Goal: Task Accomplishment & Management: Manage account settings

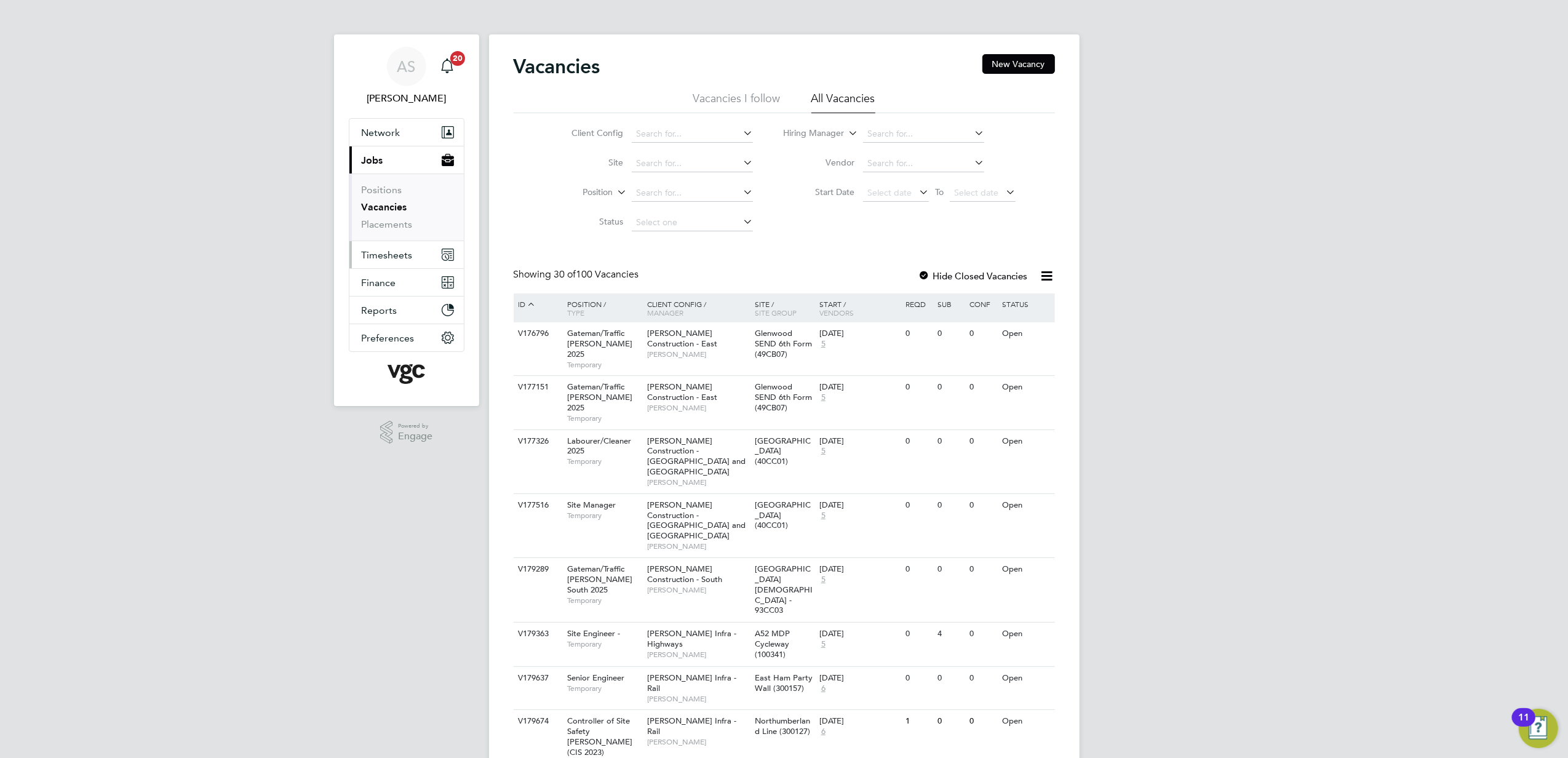
click at [412, 255] on span "Timesheets" at bounding box center [387, 255] width 51 height 11
drag, startPoint x: 387, startPoint y: 236, endPoint x: 427, endPoint y: 223, distance: 42.1
click at [387, 236] on link "Expenses" at bounding box center [382, 234] width 42 height 11
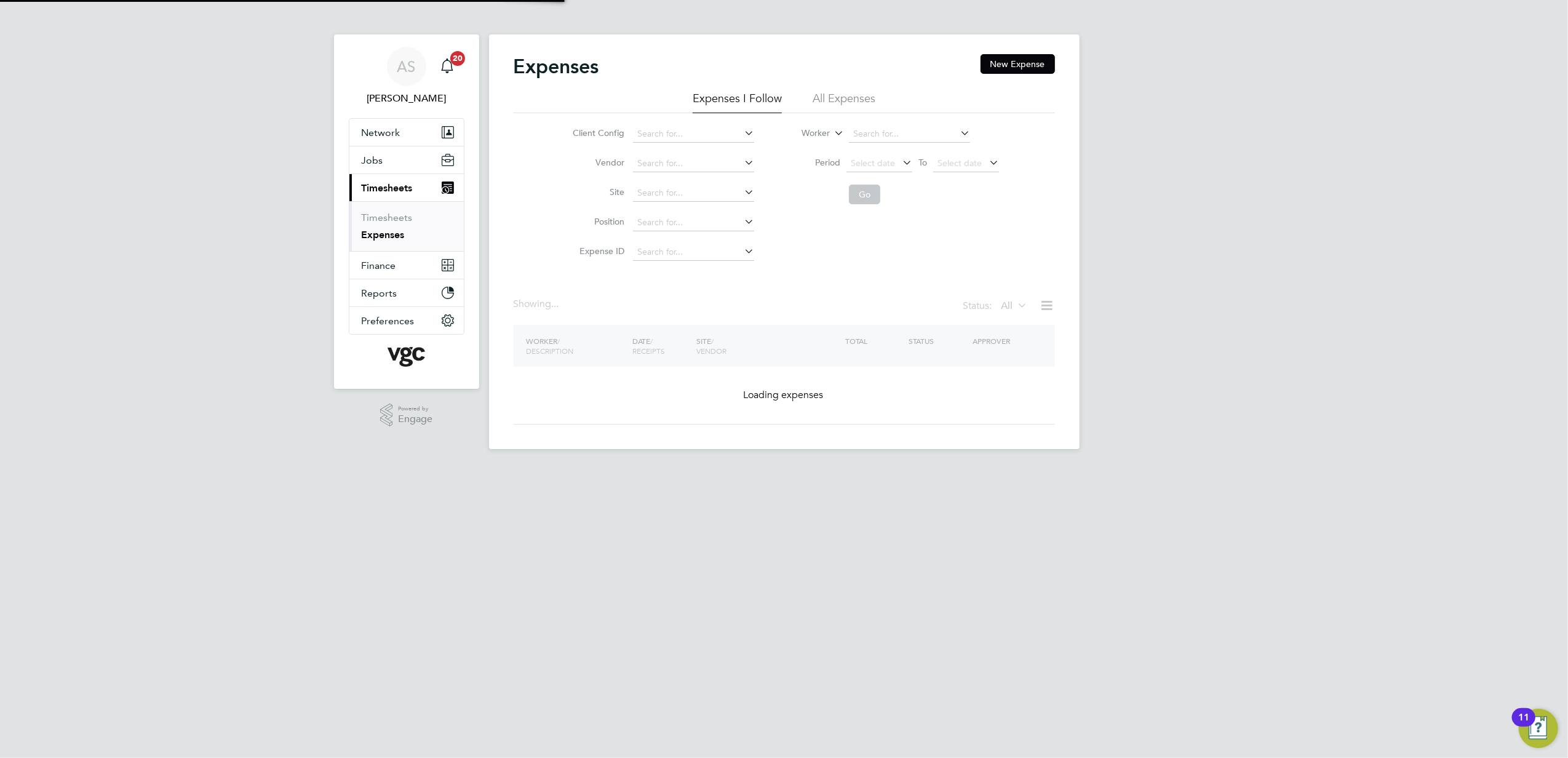
click at [839, 103] on li "All Expenses" at bounding box center [844, 102] width 63 height 22
click at [881, 131] on input at bounding box center [910, 134] width 122 height 17
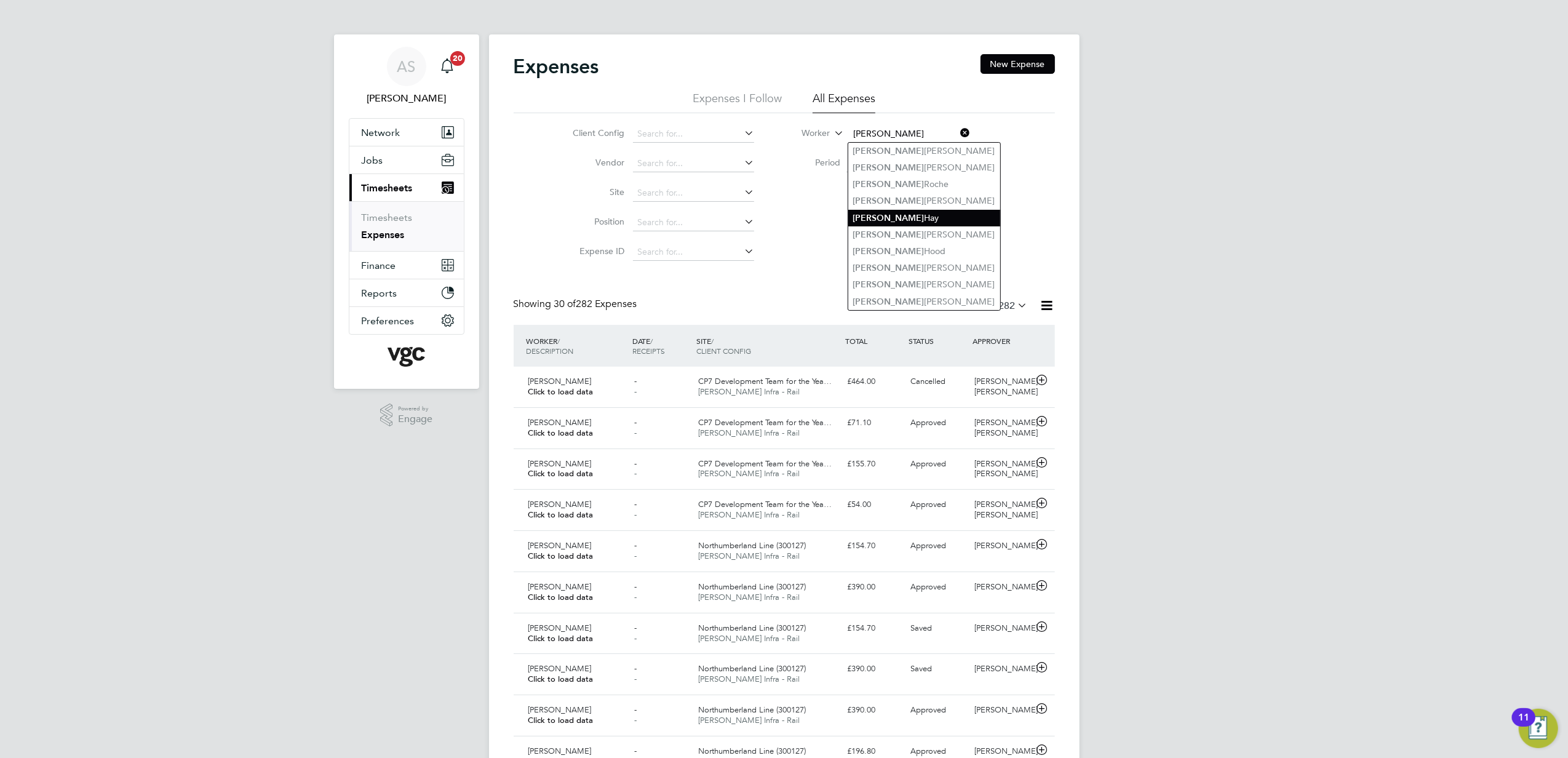
click at [923, 209] on li "[PERSON_NAME]" at bounding box center [924, 217] width 152 height 17
type input "[PERSON_NAME]"
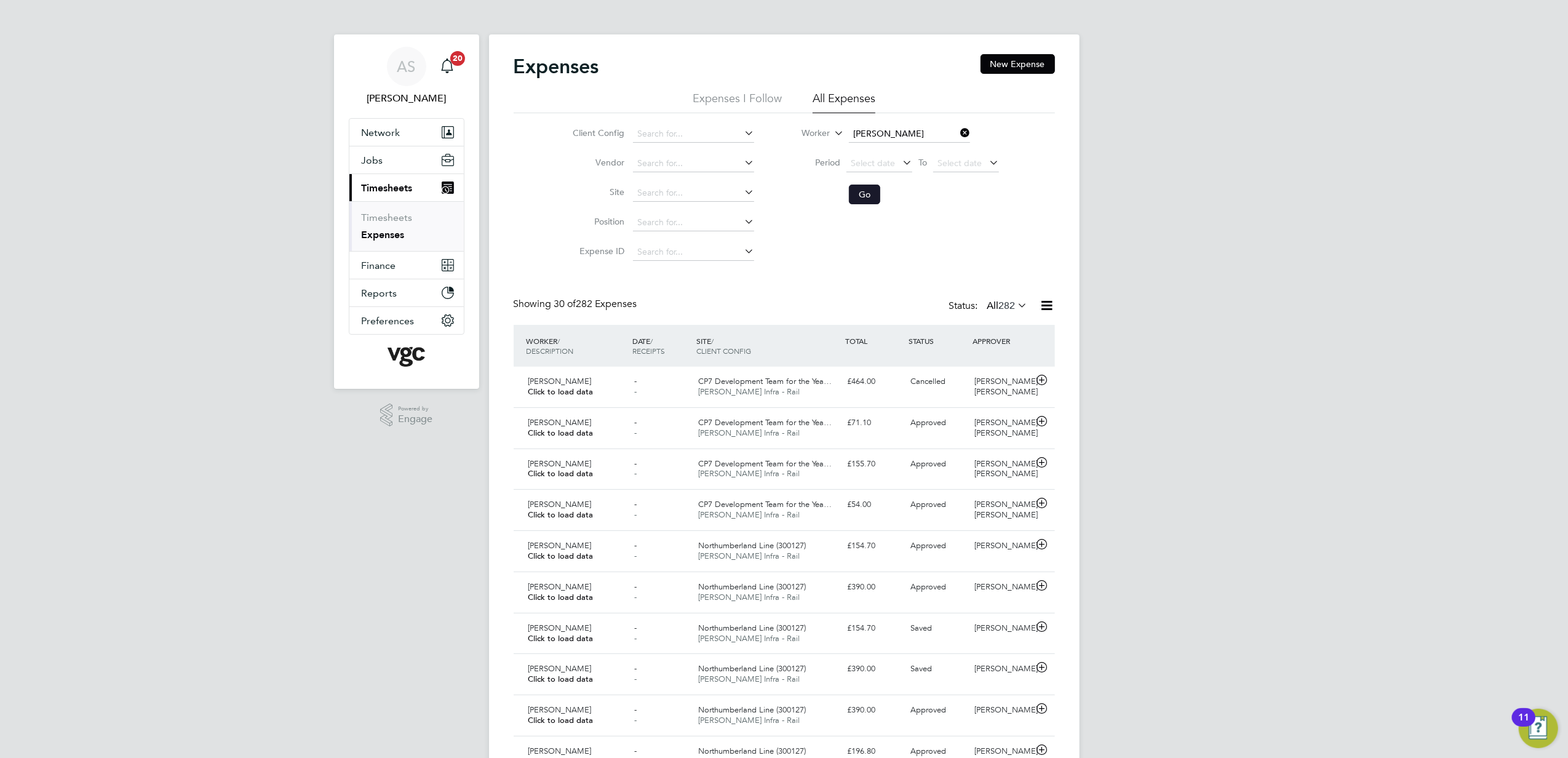
click at [857, 197] on button "Go" at bounding box center [864, 194] width 31 height 20
click at [837, 396] on div "CP7 Development Team for the Yea… [PERSON_NAME] Infra - Rail" at bounding box center [767, 387] width 149 height 30
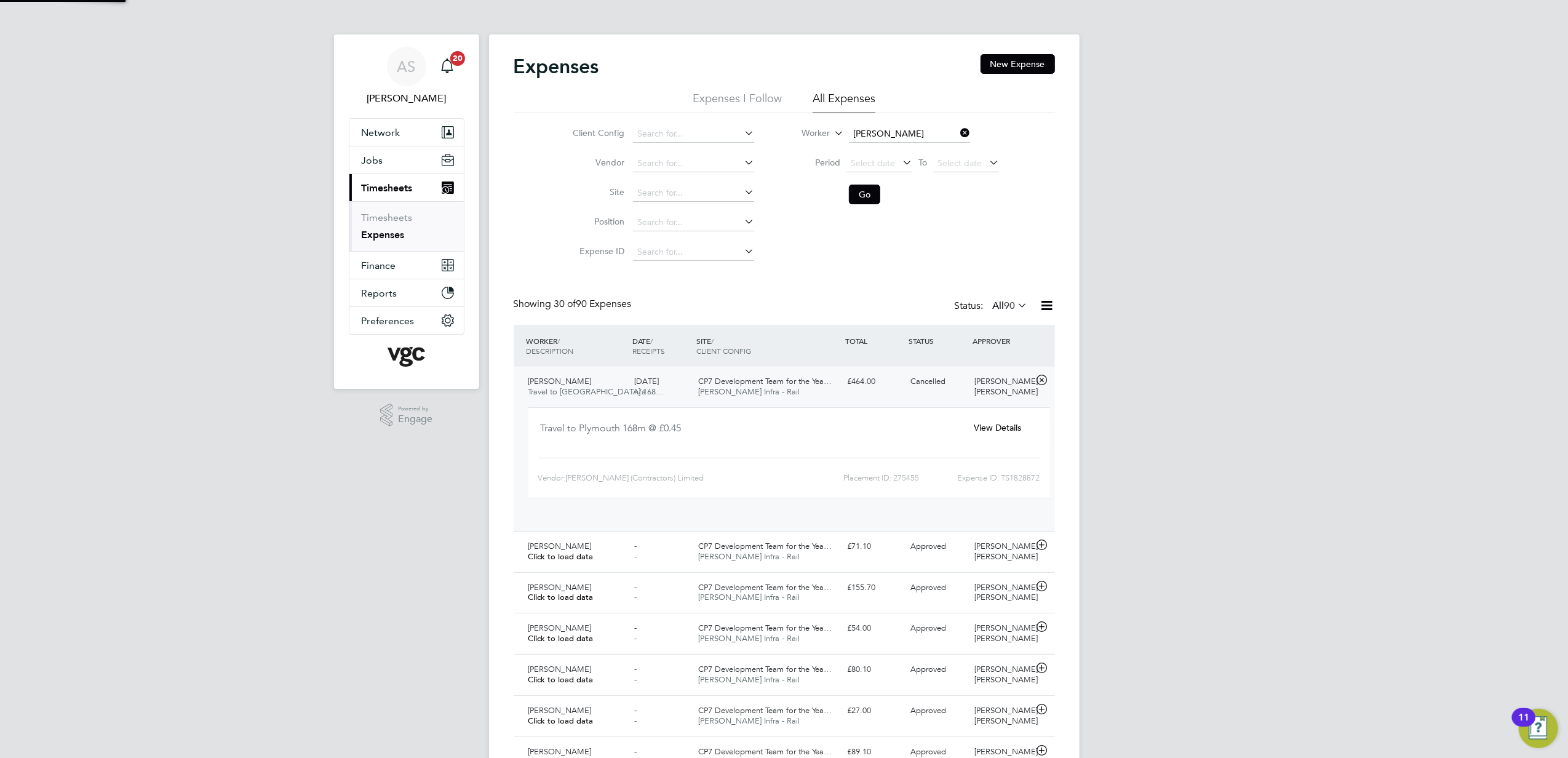
scroll to position [20, 222]
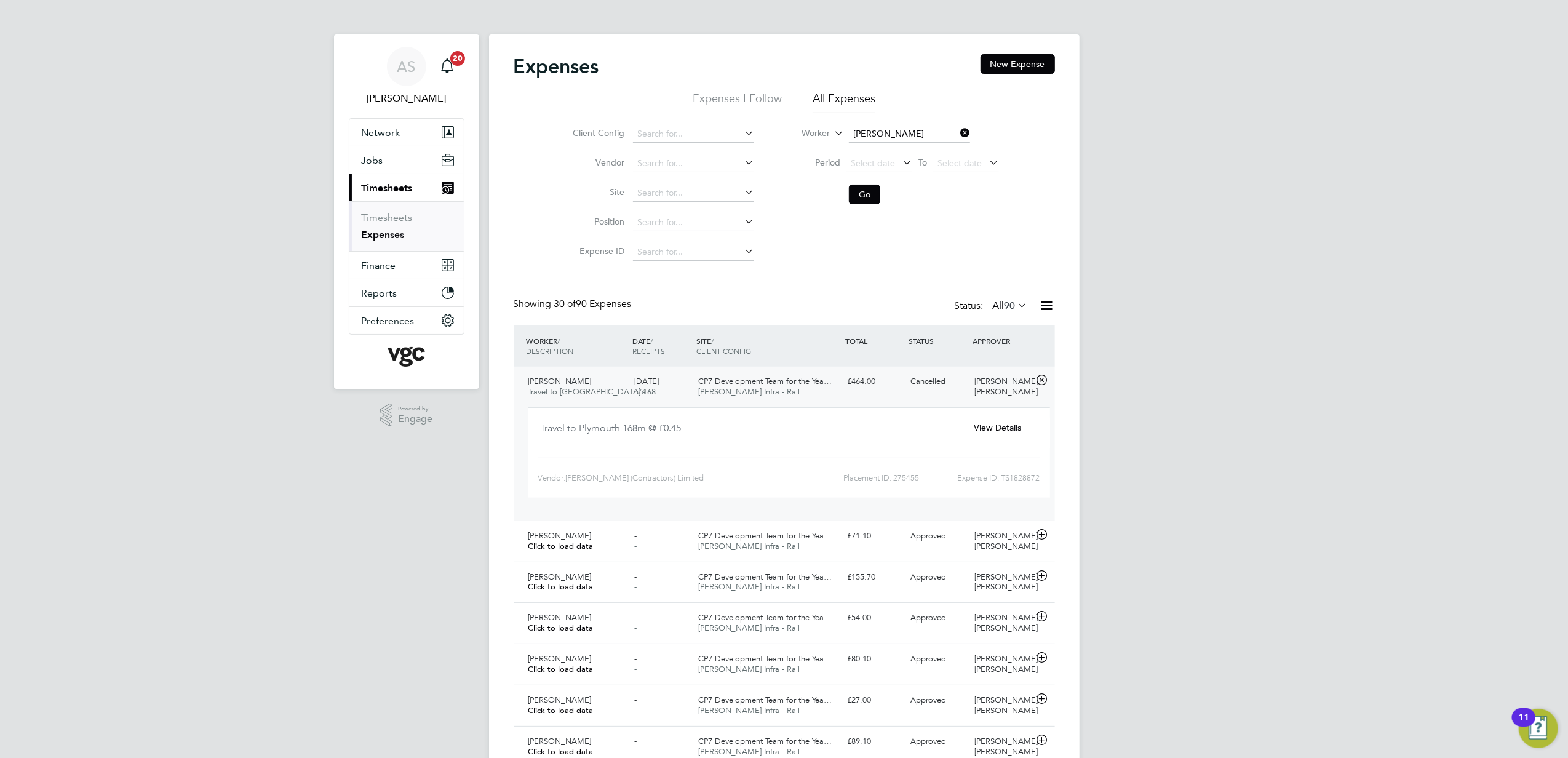
click at [992, 422] on span "View Details" at bounding box center [997, 428] width 48 height 11
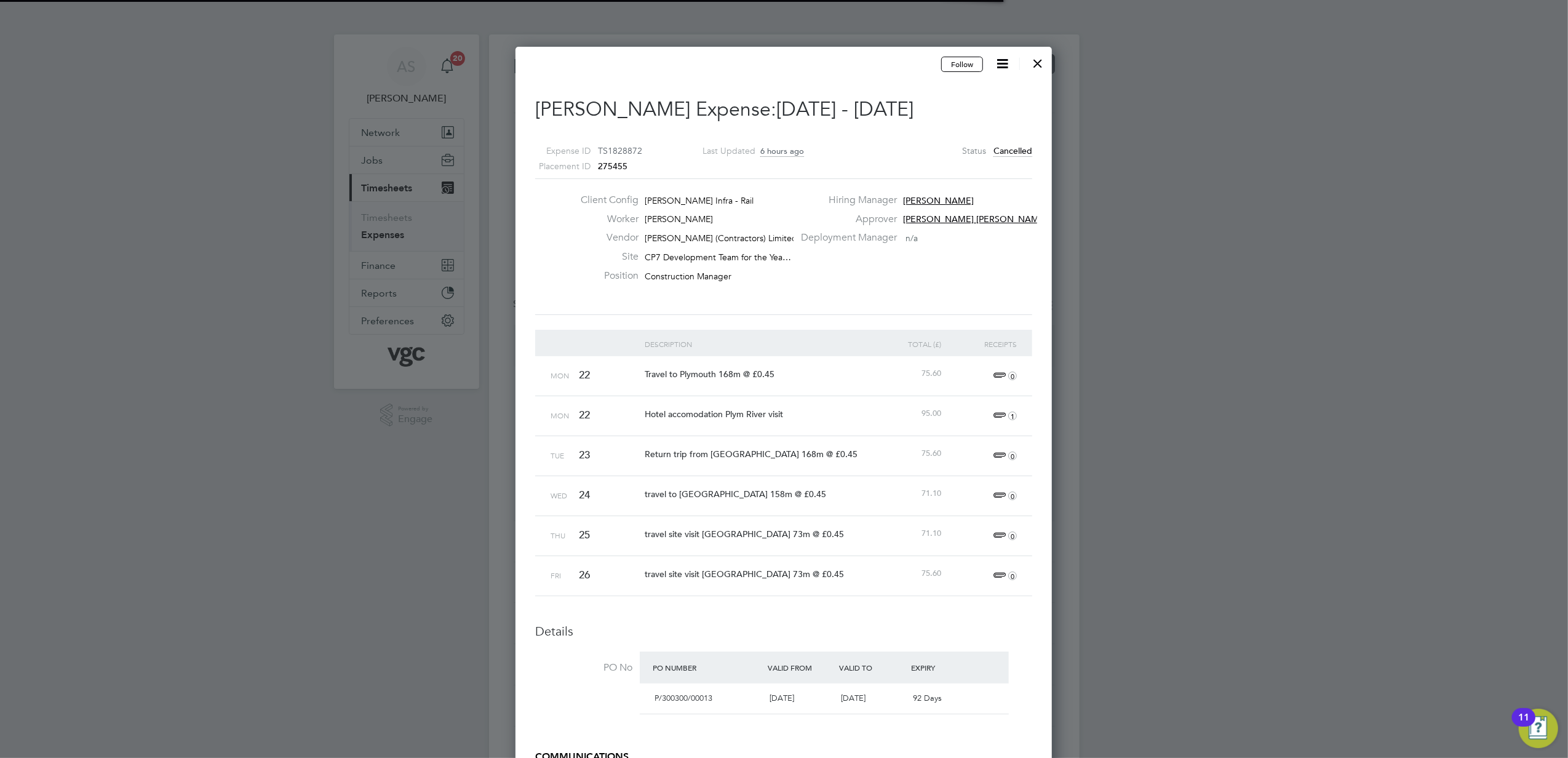
scroll to position [20, 222]
click at [1169, 436] on div at bounding box center [784, 379] width 1568 height 758
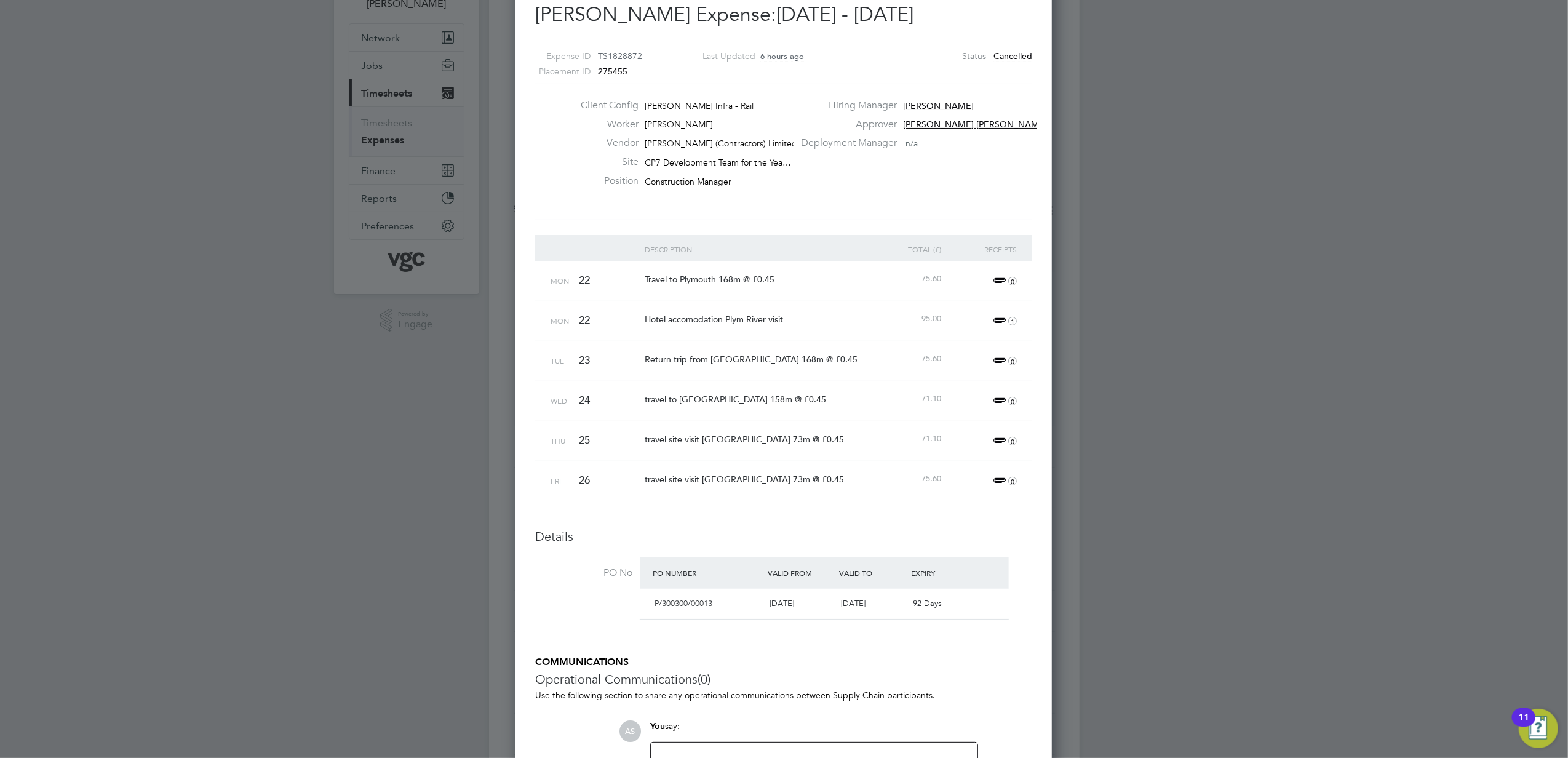
scroll to position [0, 0]
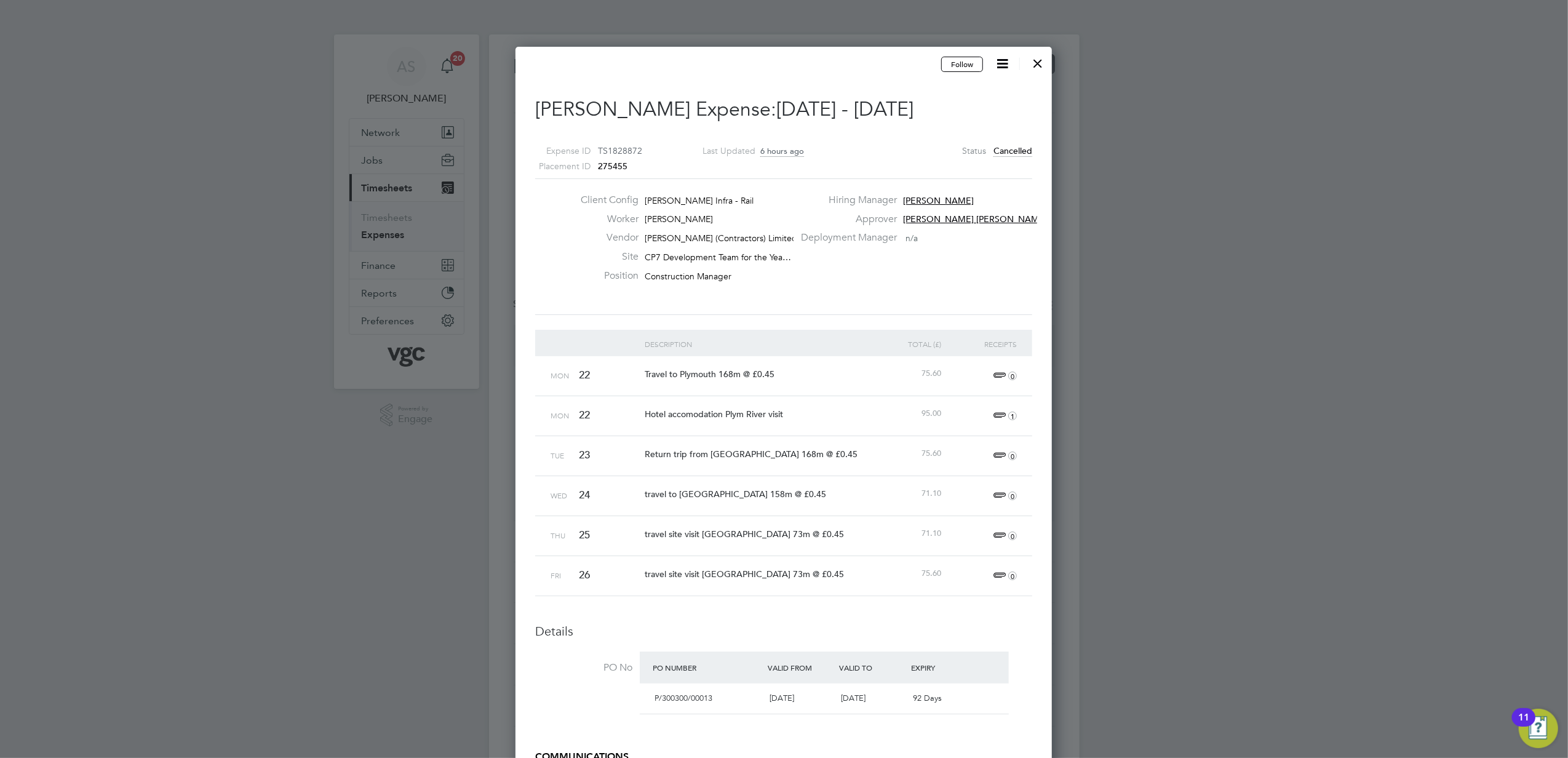
click at [999, 64] on icon at bounding box center [1002, 63] width 16 height 16
click at [989, 254] on div "Client Config [PERSON_NAME] Infra - Rail Worker [PERSON_NAME] Vendor [PERSON_NA…" at bounding box center [784, 247] width 507 height 106
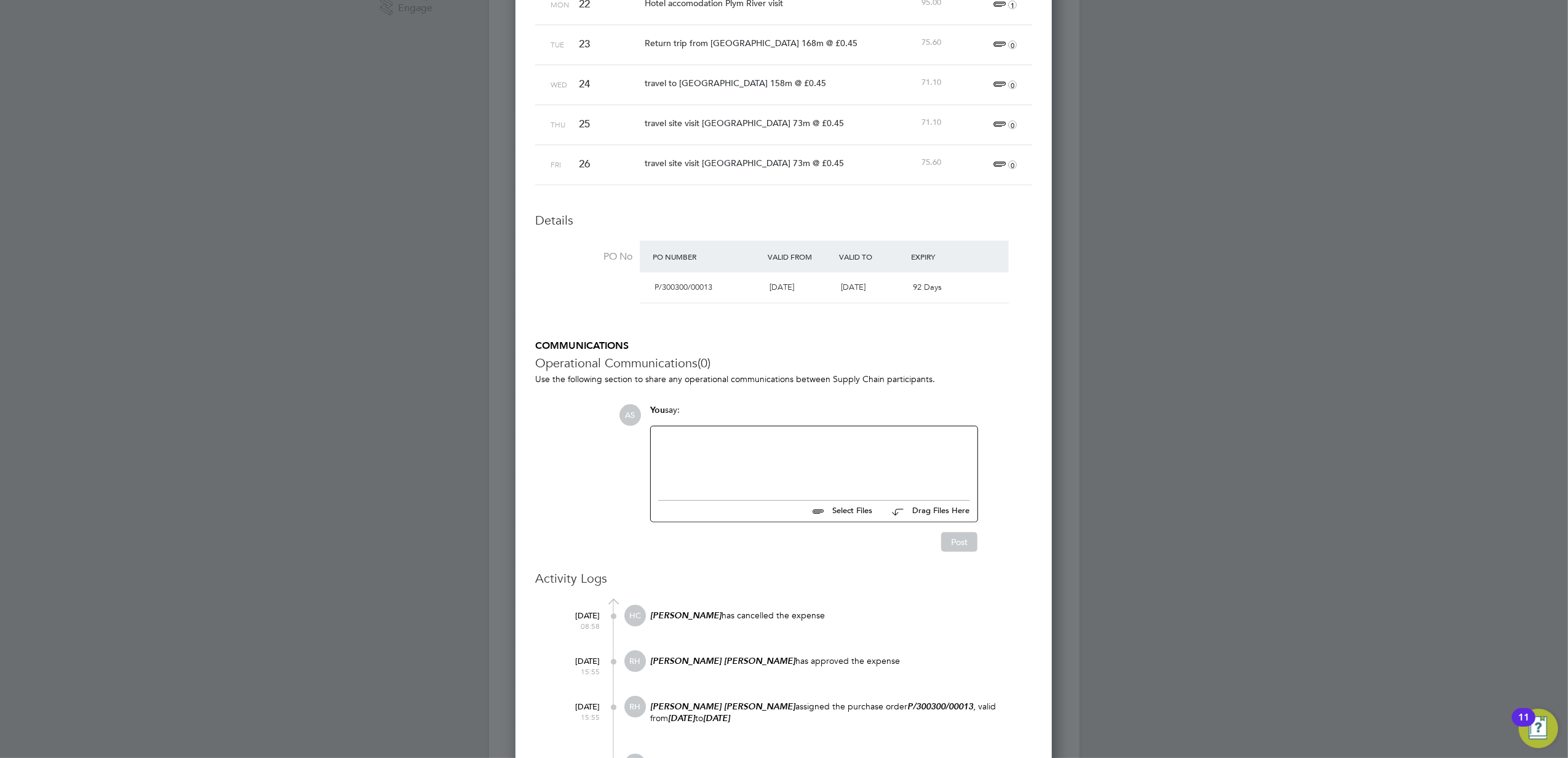
scroll to position [575, 0]
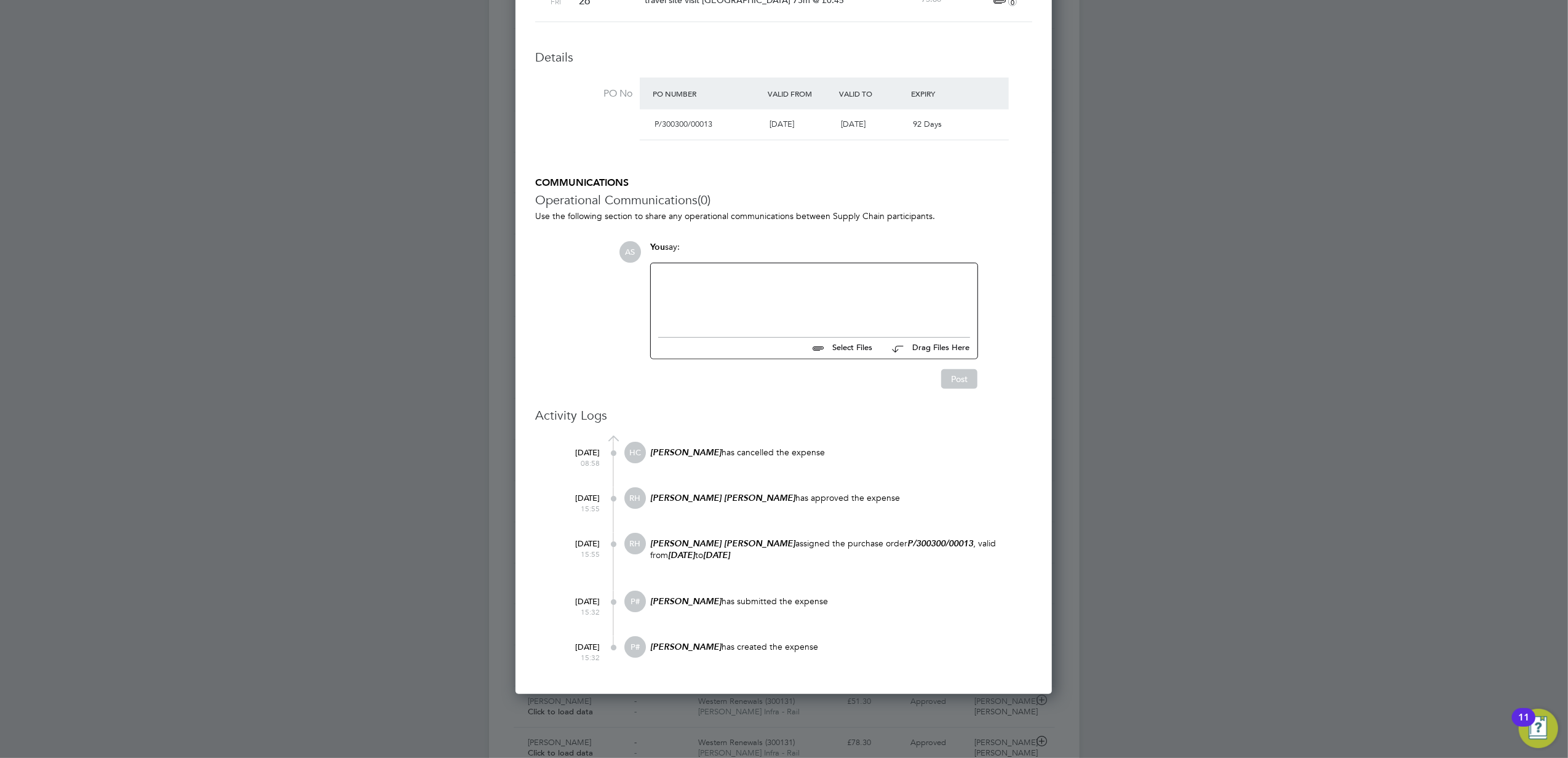
click at [758, 562] on div "[PERSON_NAME] [PERSON_NAME] assigned the purchase order P/300300/00013 , valid …" at bounding box center [840, 555] width 383 height 45
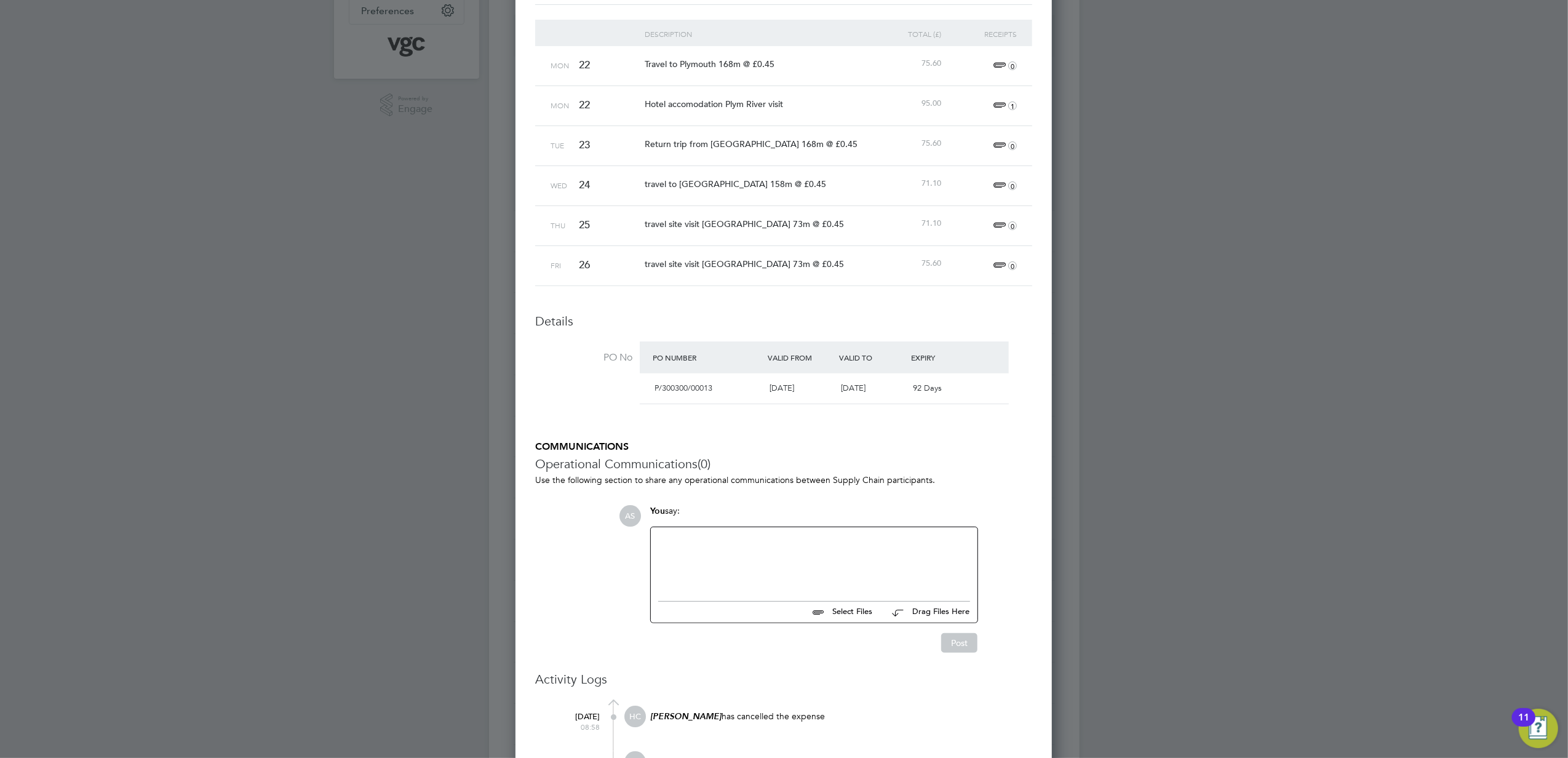
scroll to position [163, 0]
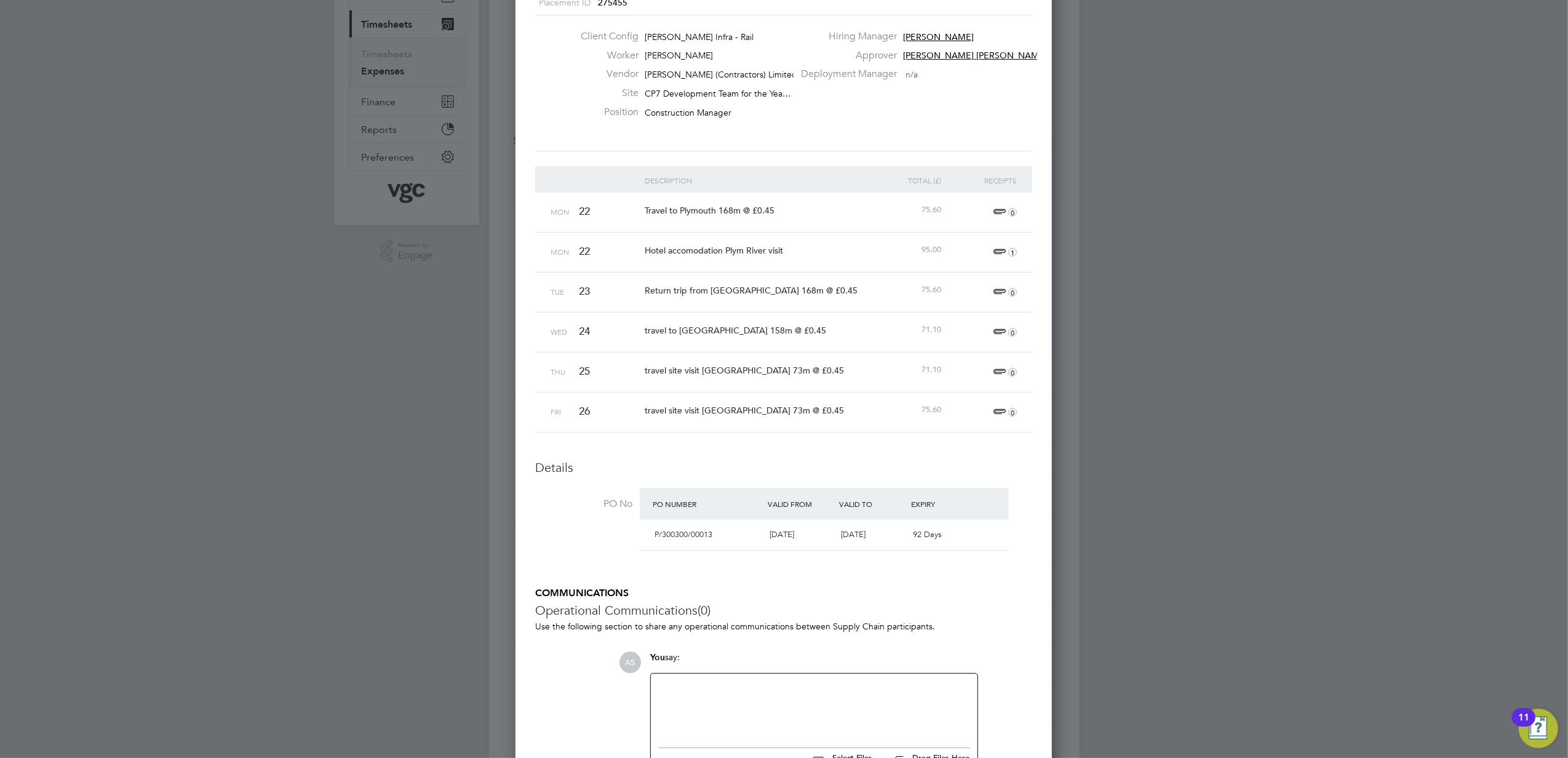
click at [1266, 414] on div at bounding box center [784, 379] width 1568 height 758
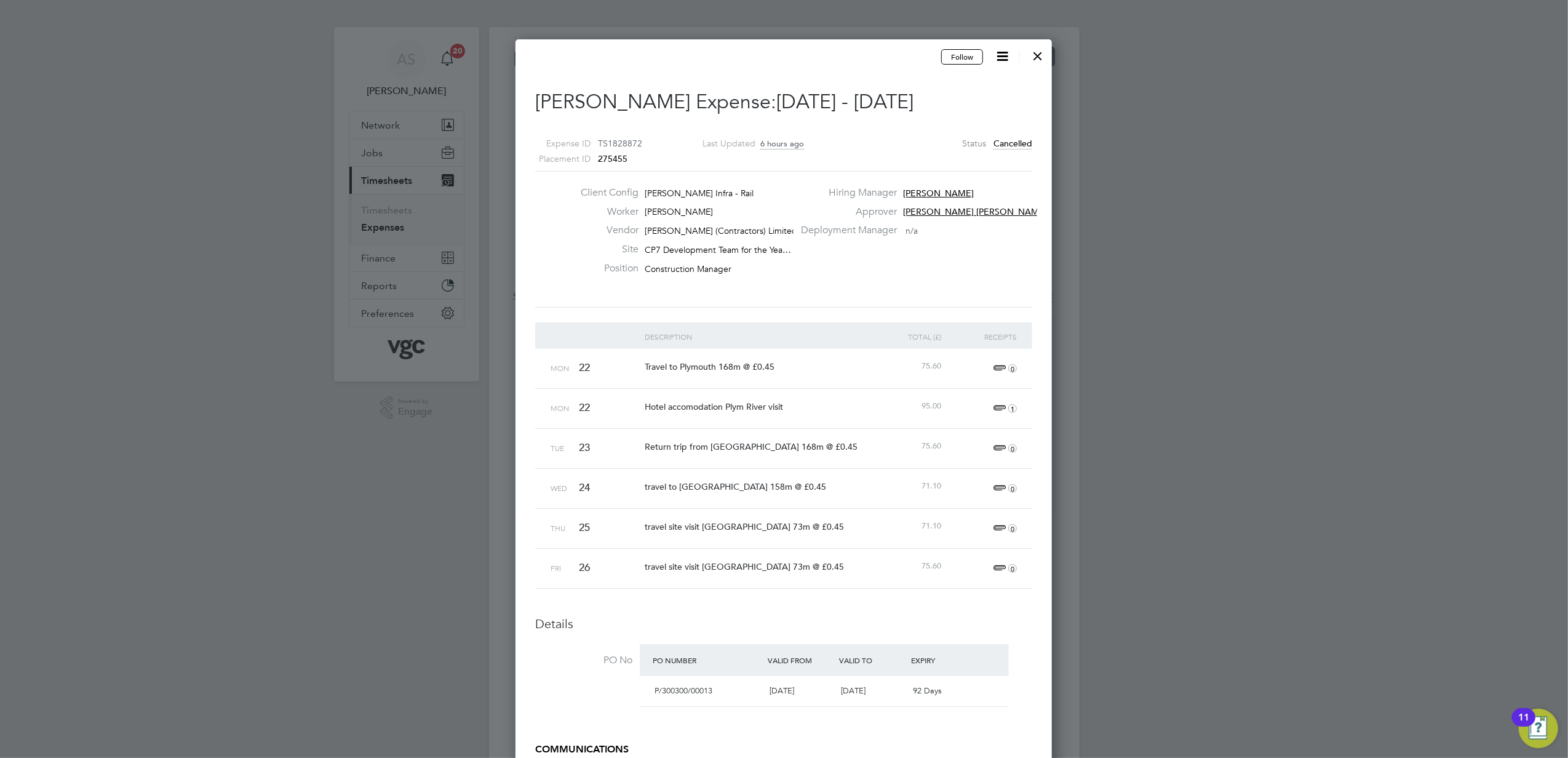
scroll to position [0, 0]
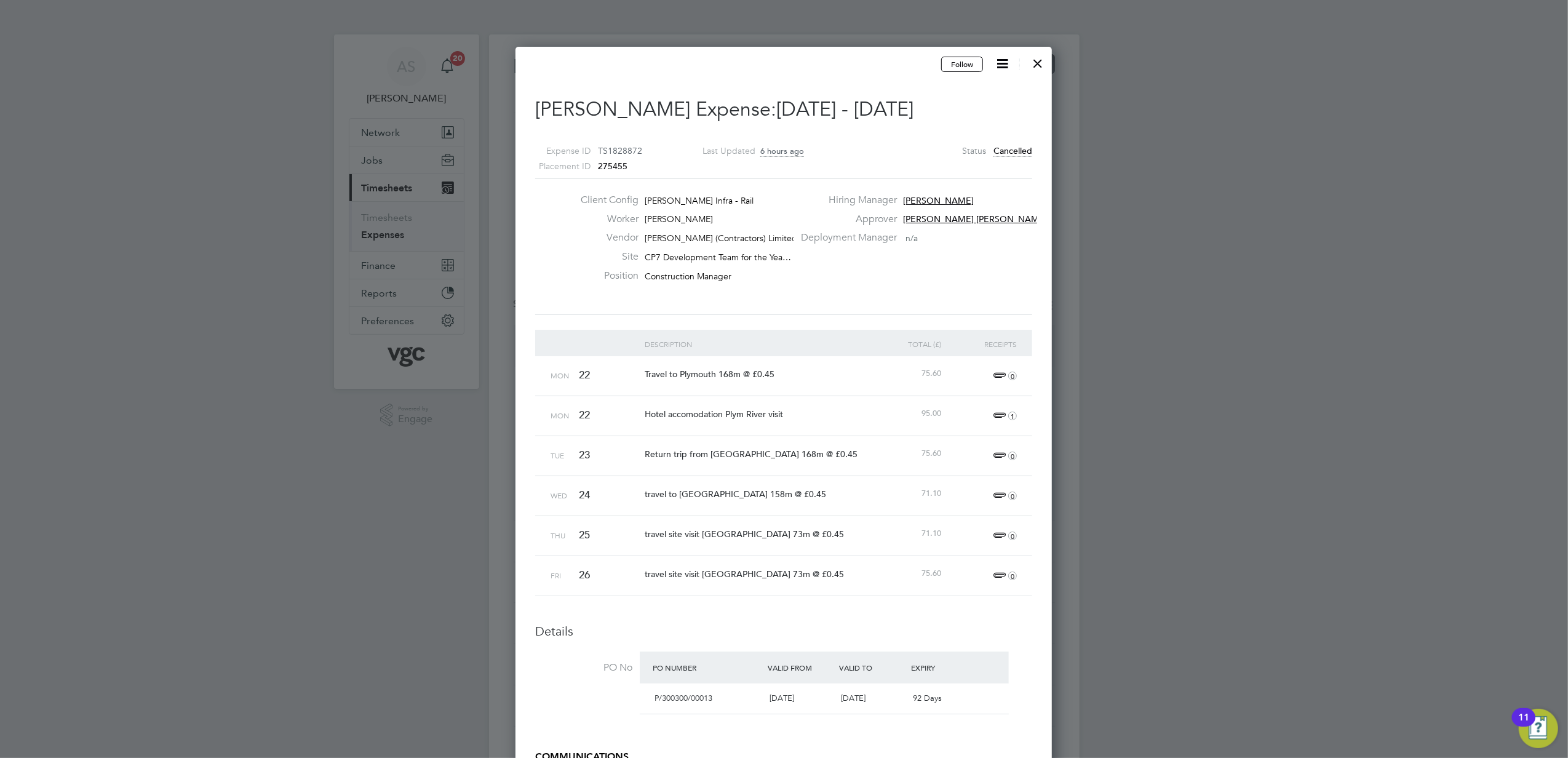
click at [1034, 66] on div at bounding box center [1037, 60] width 22 height 22
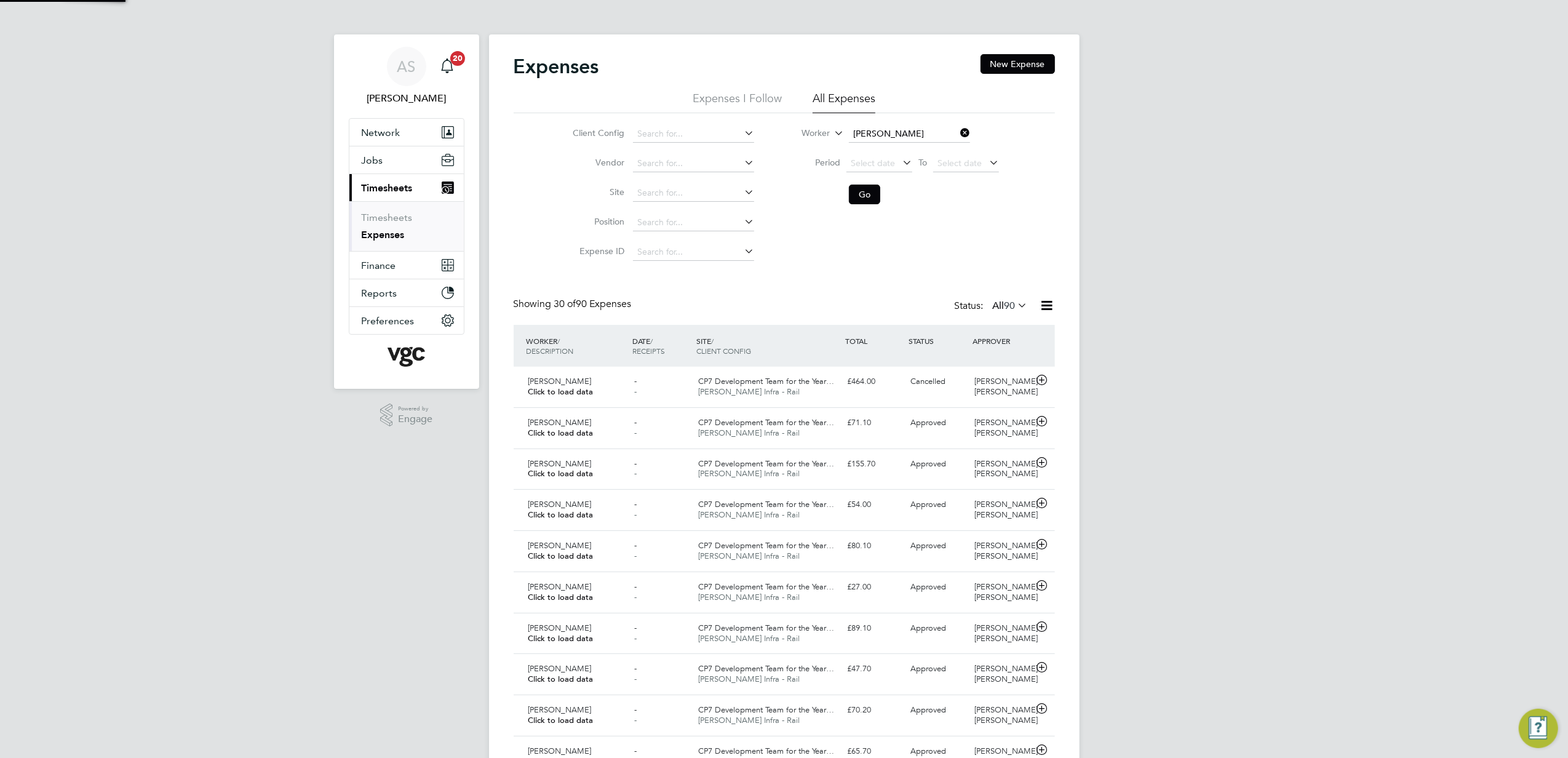
click at [859, 162] on span "Select date" at bounding box center [872, 163] width 44 height 11
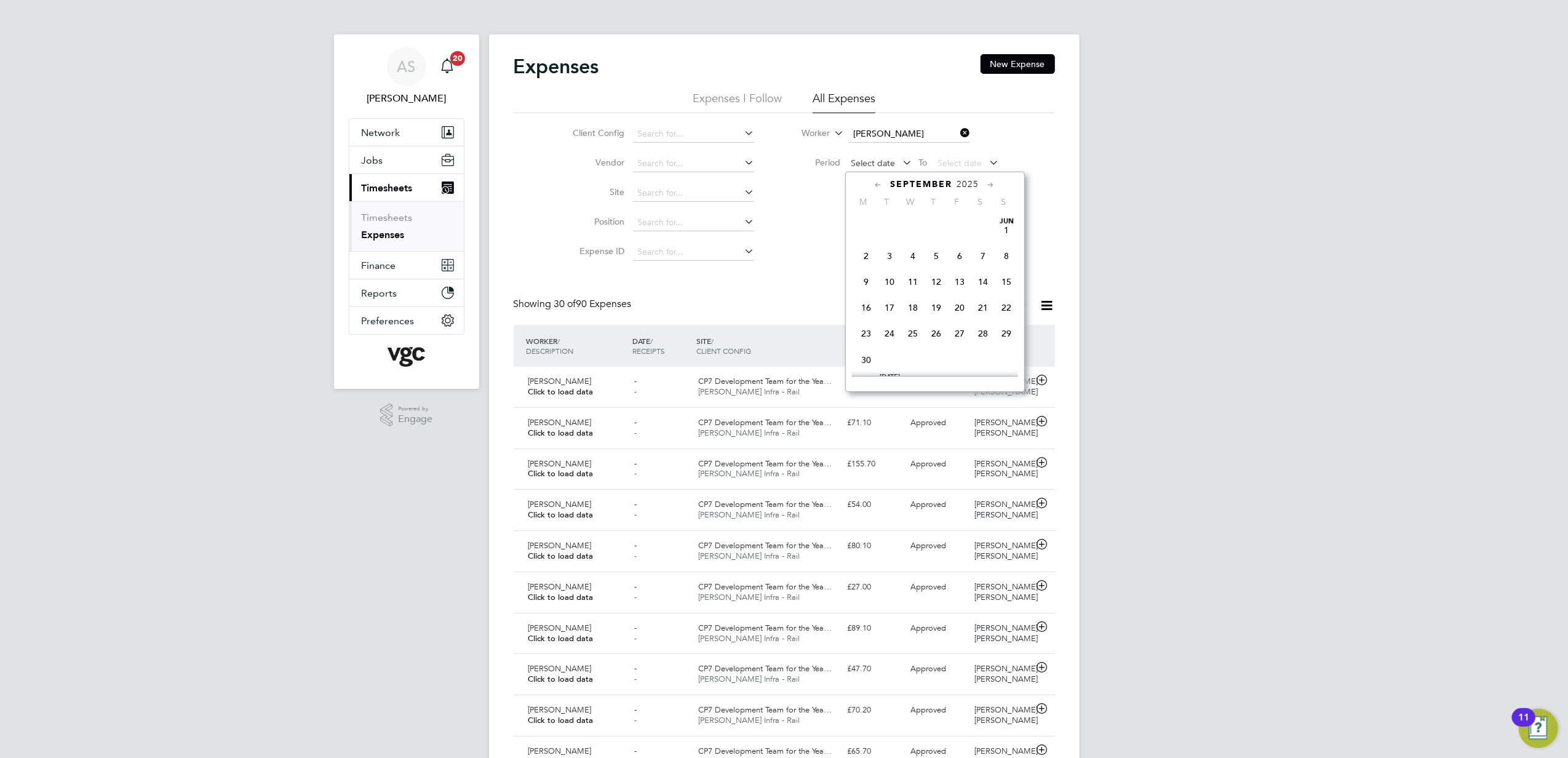
scroll to position [6, 6]
click at [984, 229] on span "20" at bounding box center [983, 222] width 23 height 23
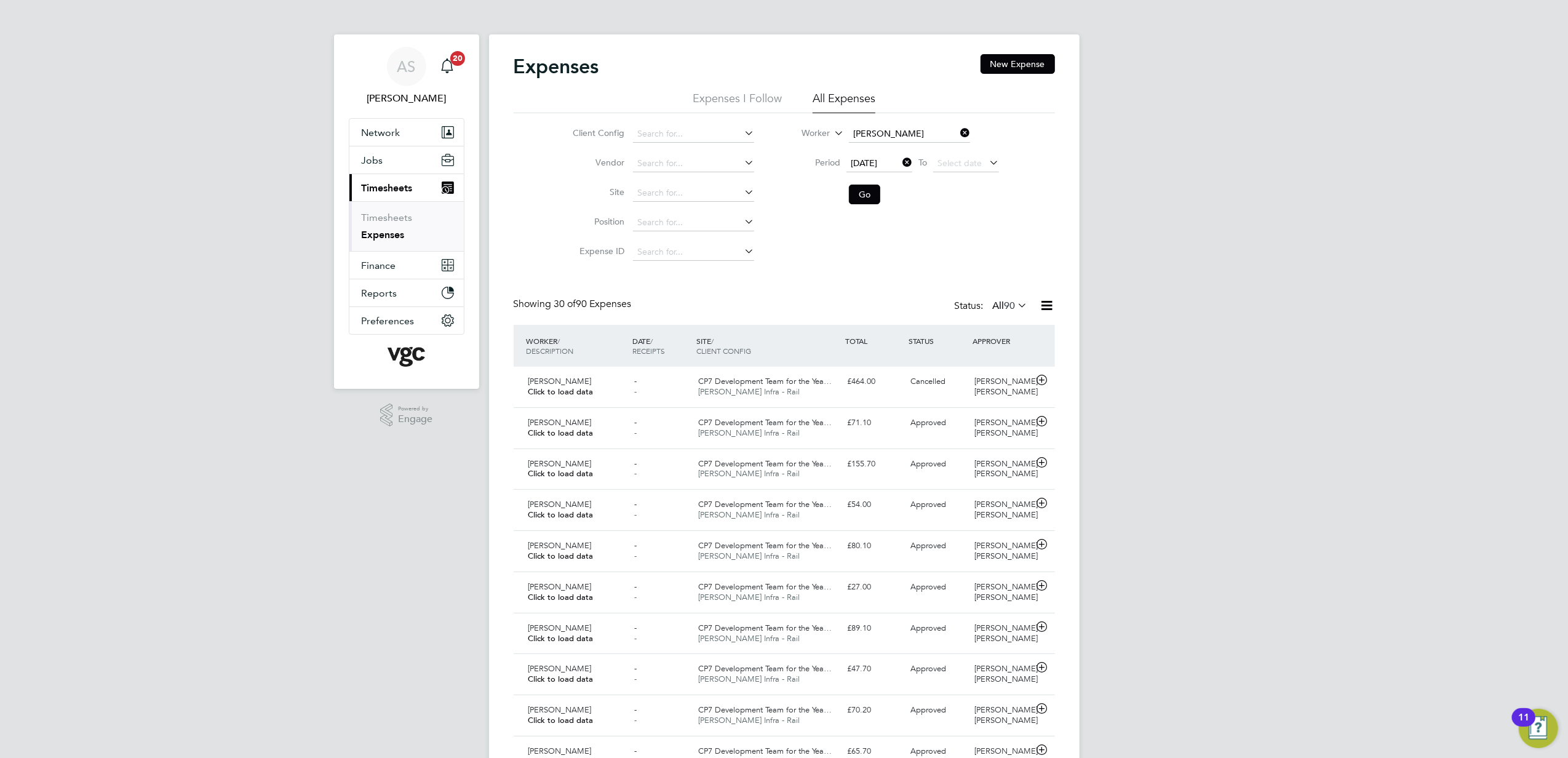
click at [956, 168] on span "Select date" at bounding box center [959, 163] width 44 height 11
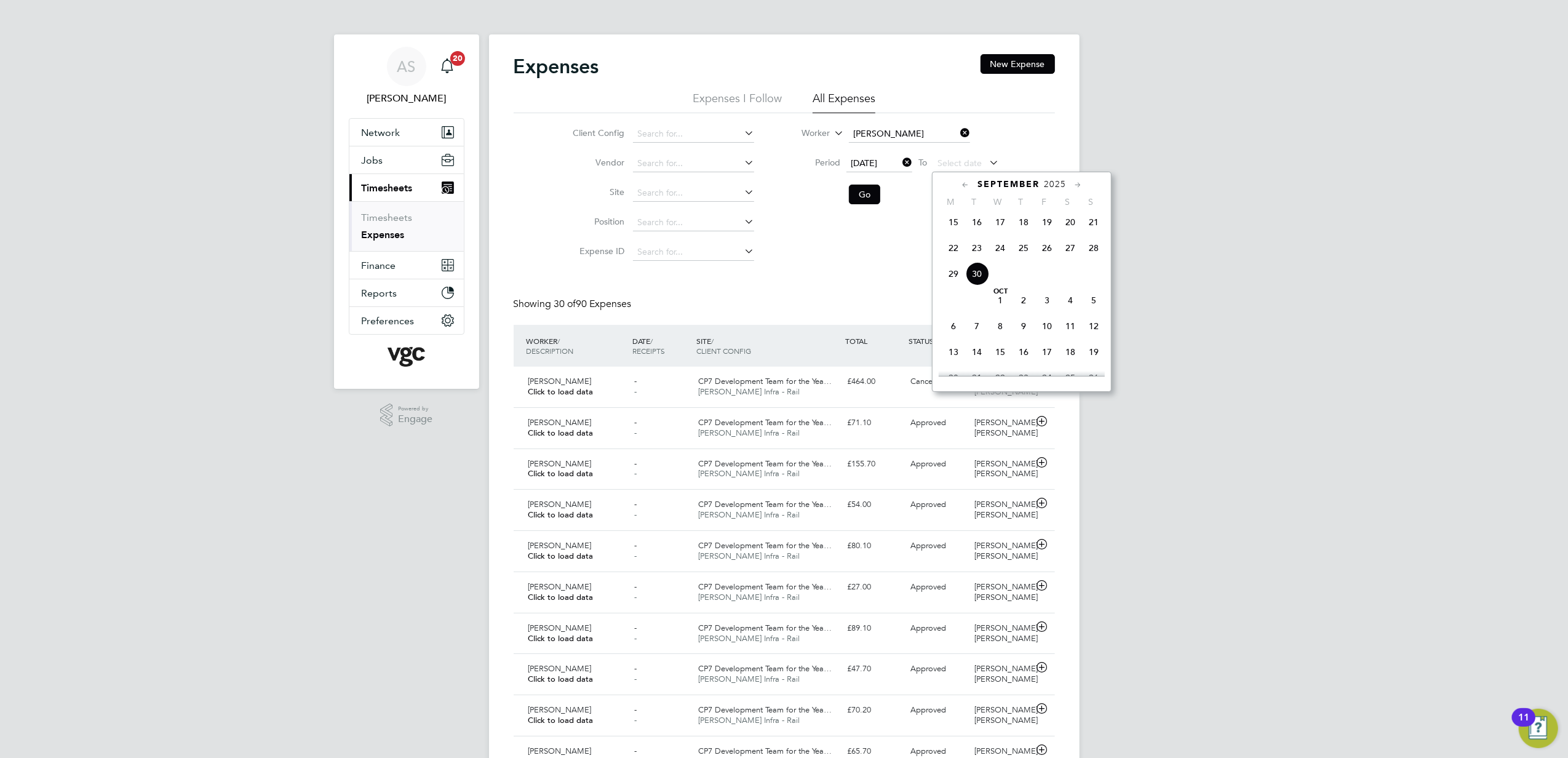
click at [1040, 254] on span "26" at bounding box center [1047, 248] width 23 height 23
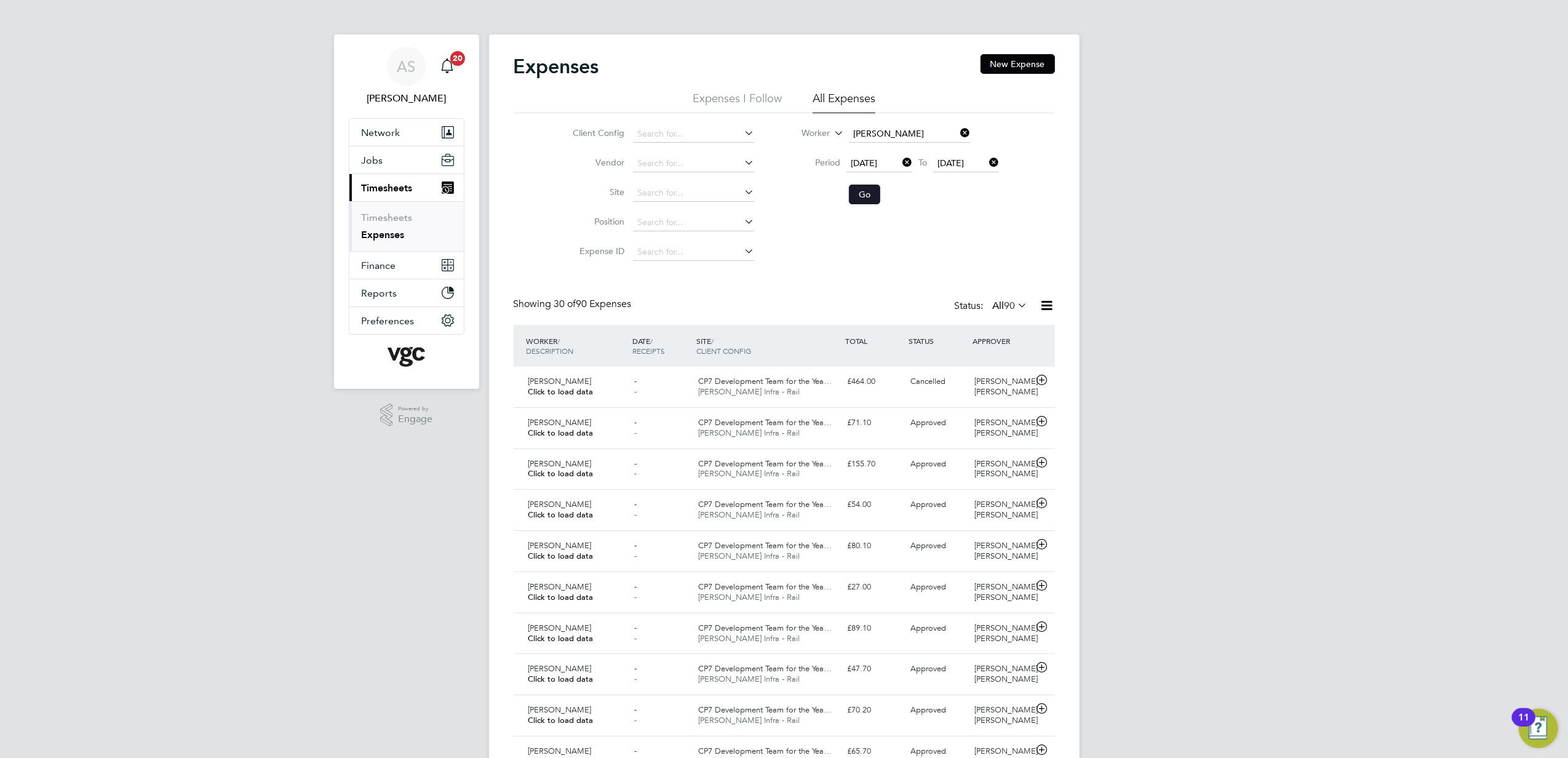
click at [874, 195] on button "Go" at bounding box center [864, 194] width 31 height 20
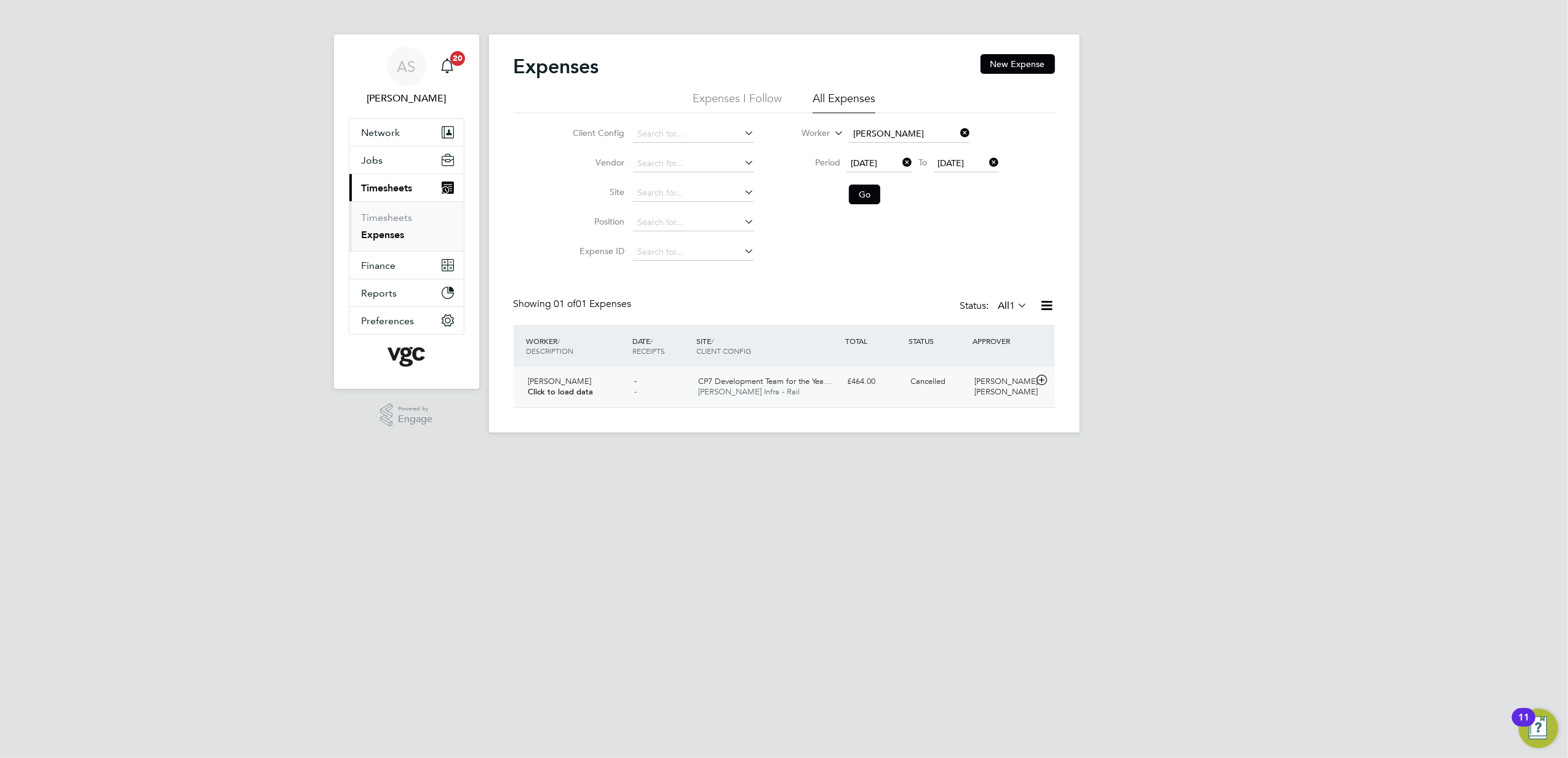
click at [810, 396] on div "CP7 Development Team for the Yea… [PERSON_NAME] Infra - Rail" at bounding box center [767, 387] width 149 height 30
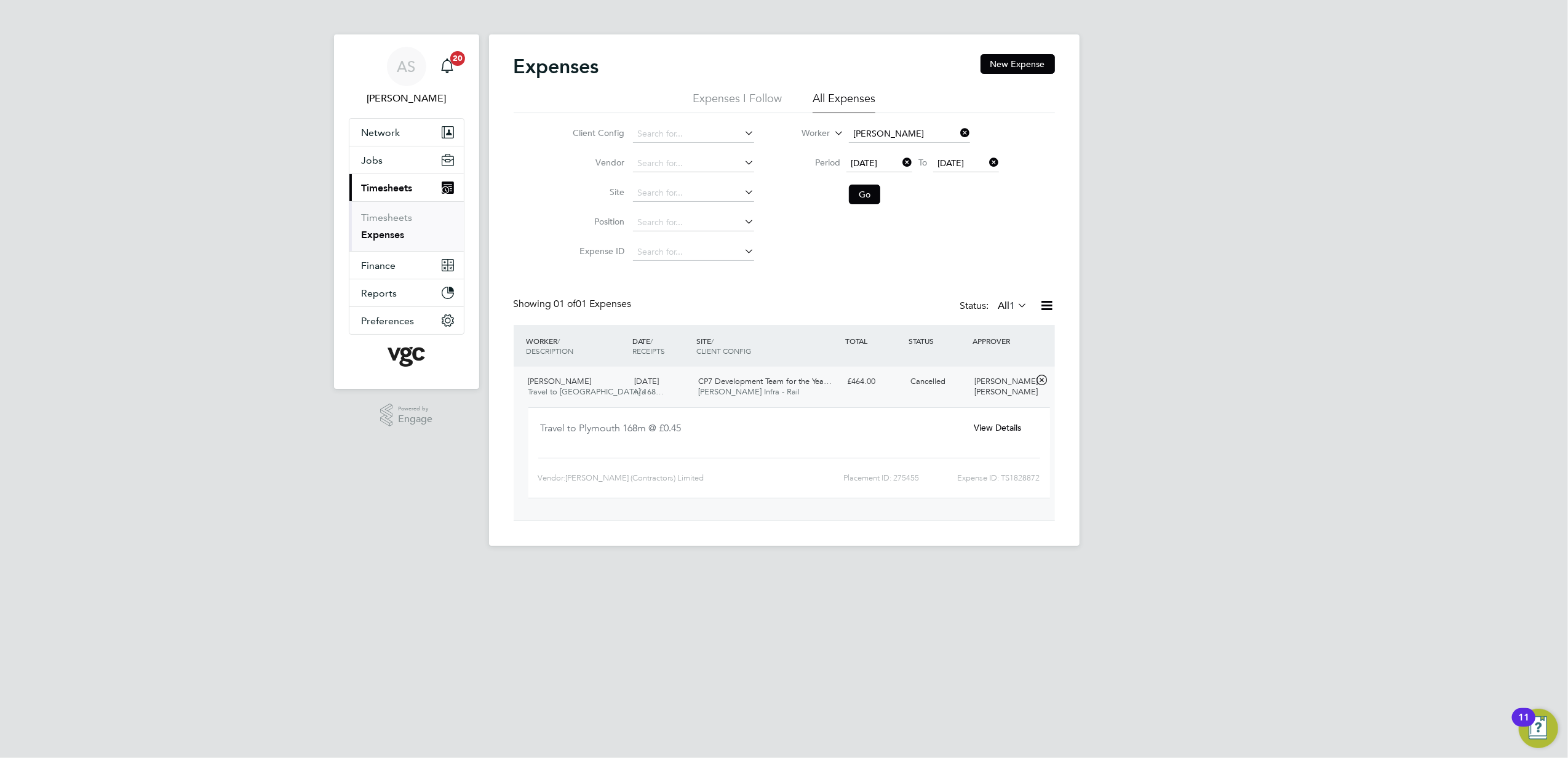
click at [1008, 425] on span "View Details" at bounding box center [997, 428] width 48 height 11
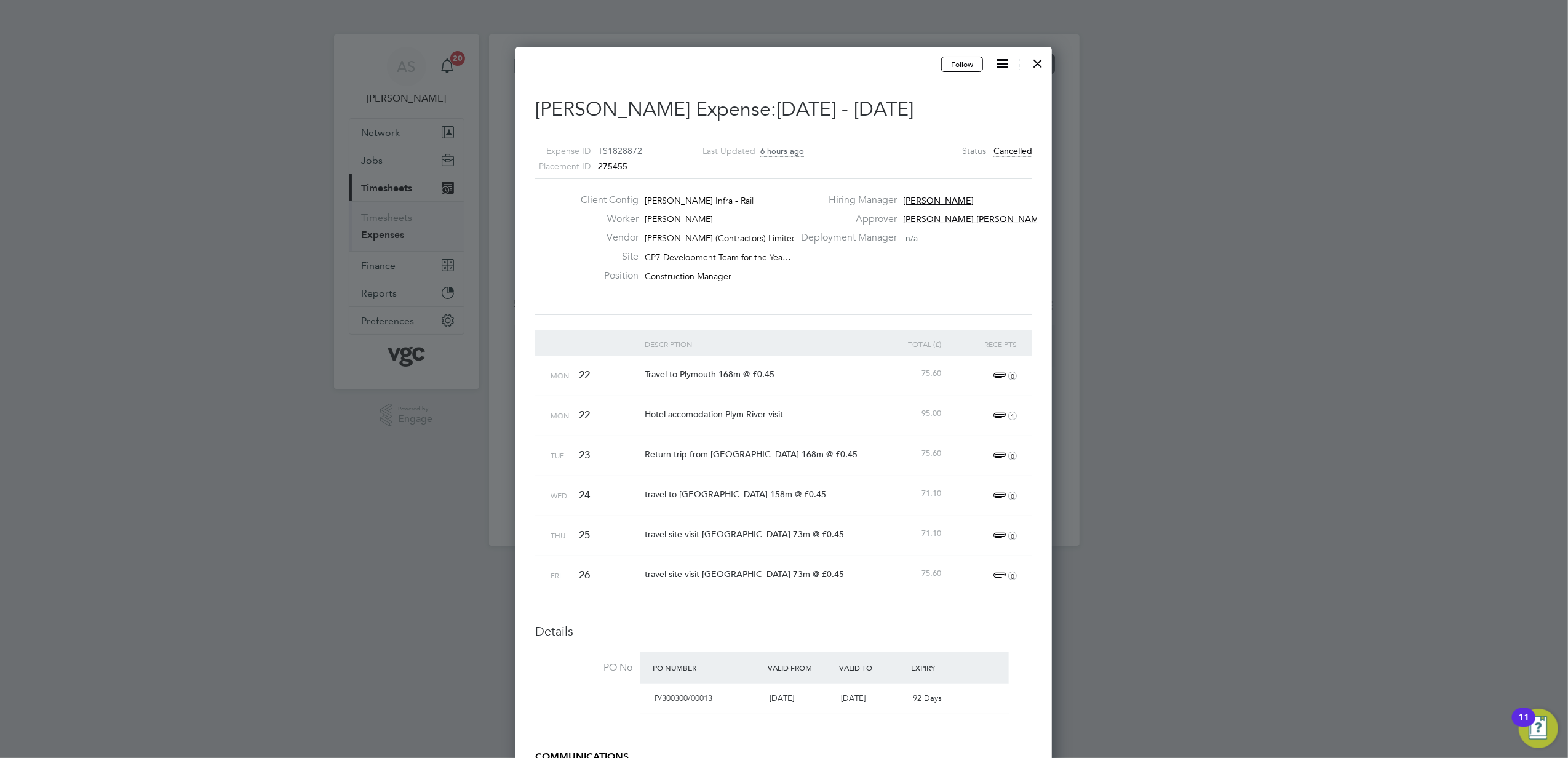
click at [998, 64] on icon at bounding box center [1002, 63] width 16 height 16
drag, startPoint x: 976, startPoint y: 118, endPoint x: 1042, endPoint y: 301, distance: 194.5
click at [1042, 301] on div "Expenses New Expense Expenses I Follow All Expenses Client Config Vendor Site P…" at bounding box center [784, 290] width 591 height 511
click at [1146, 276] on div at bounding box center [784, 379] width 1568 height 758
click at [1036, 63] on div at bounding box center [1037, 60] width 22 height 22
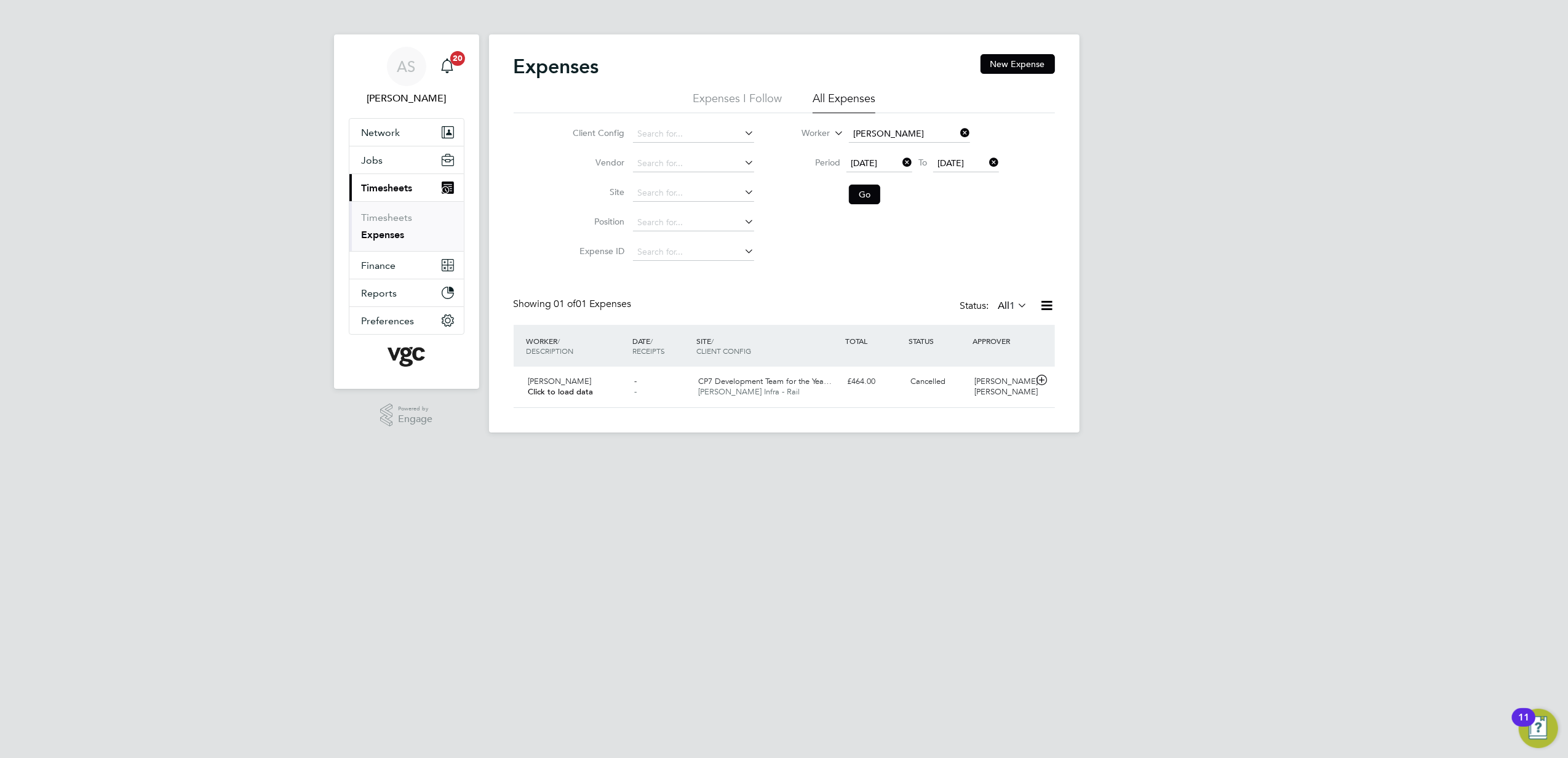
scroll to position [30, 149]
click at [606, 384] on div "[PERSON_NAME] Click to load data" at bounding box center [577, 387] width 107 height 30
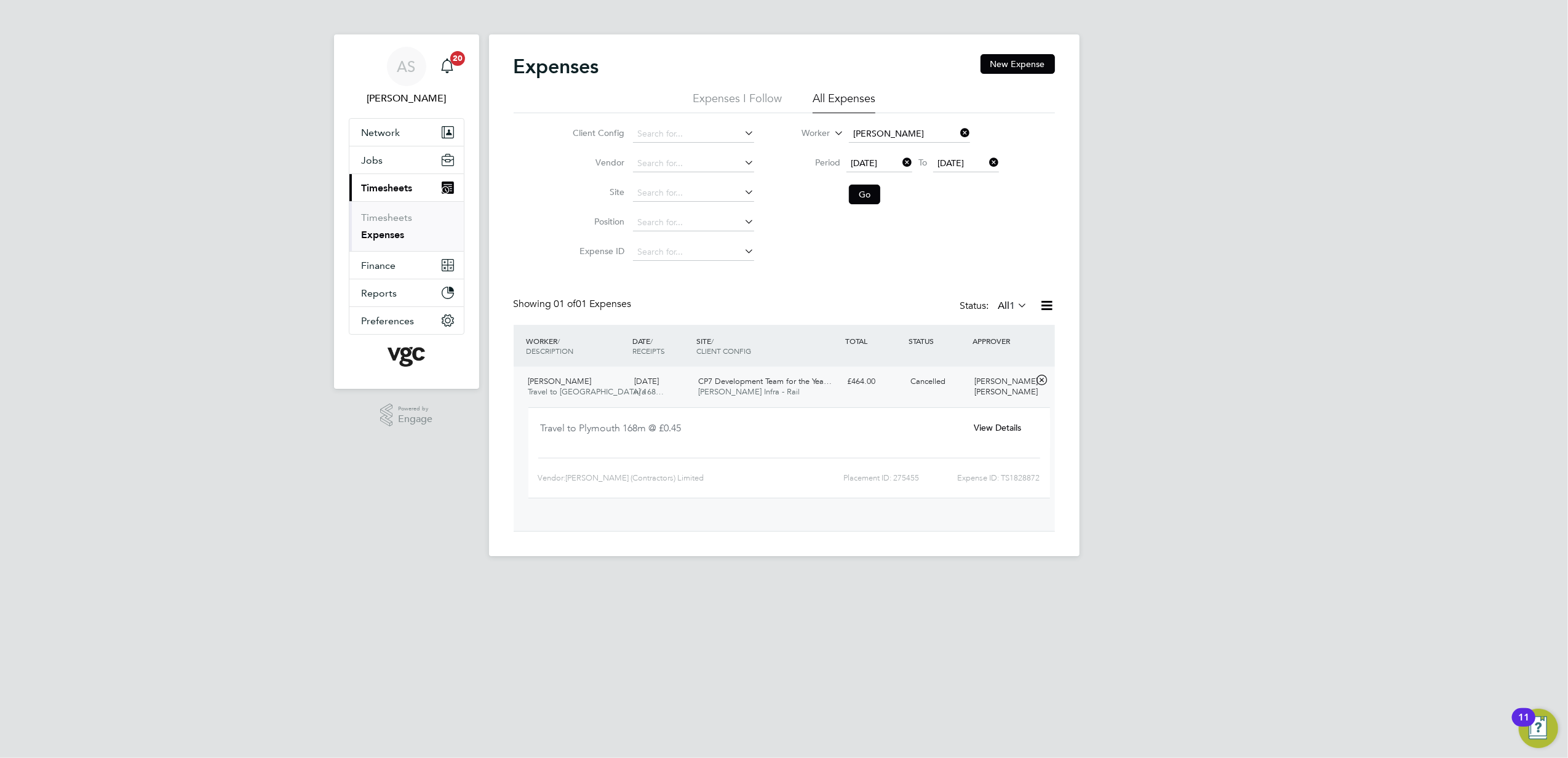
scroll to position [20, 222]
click at [995, 421] on div "View Details" at bounding box center [997, 428] width 79 height 20
click at [978, 427] on span "View Details" at bounding box center [997, 428] width 48 height 11
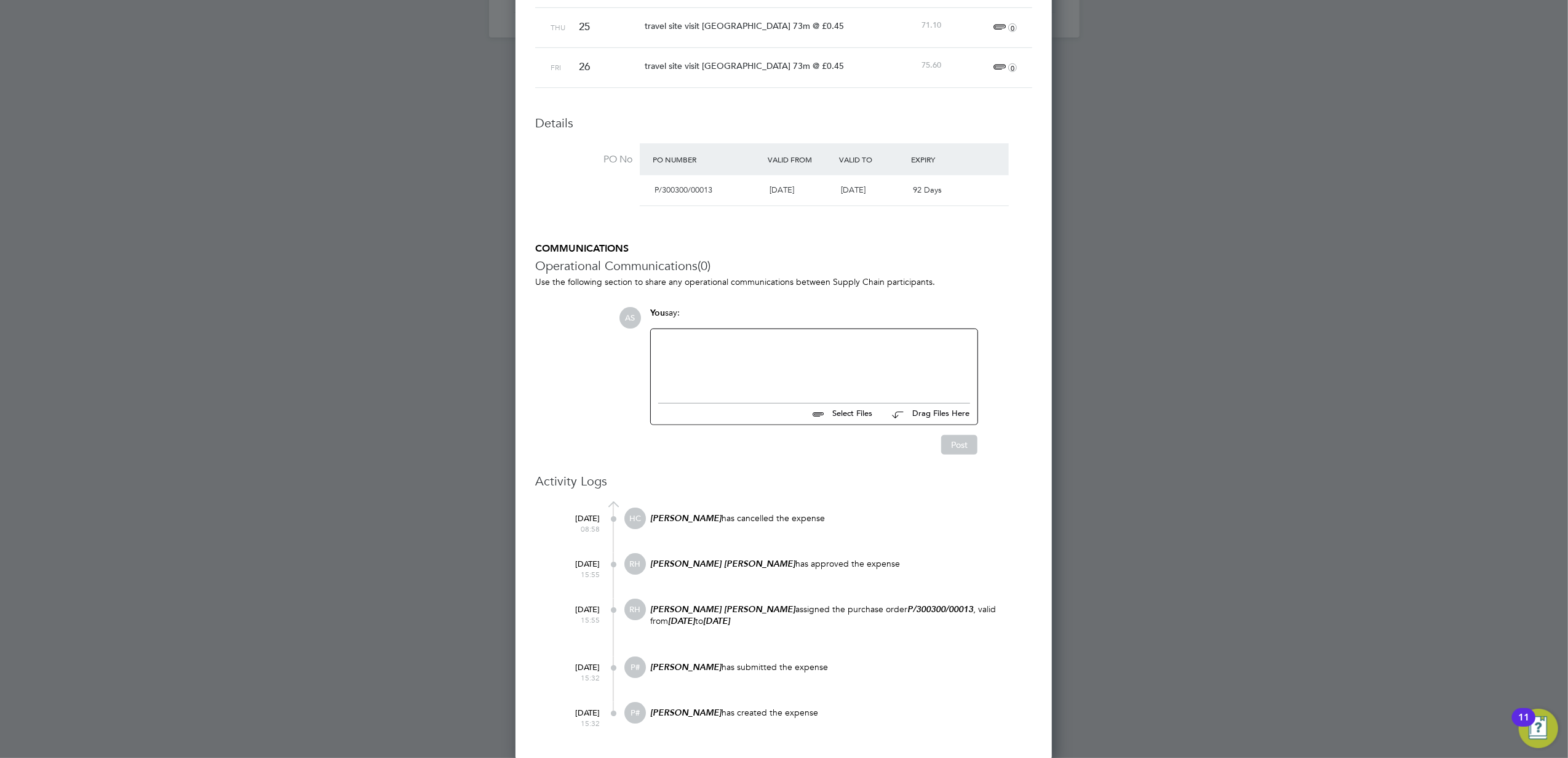
scroll to position [180, 0]
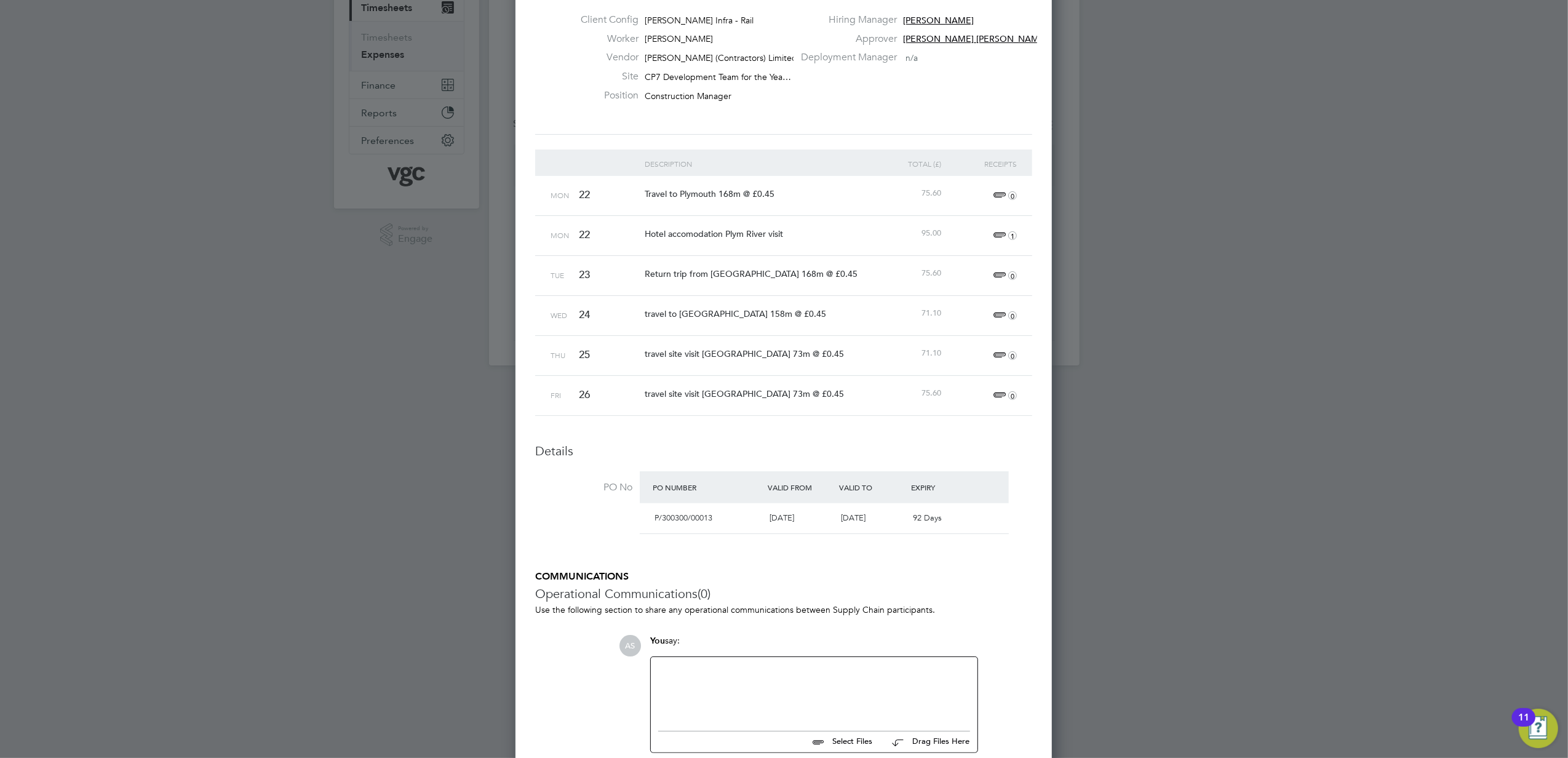
click at [348, 470] on div at bounding box center [784, 379] width 1568 height 758
click at [1115, 313] on div at bounding box center [784, 379] width 1568 height 758
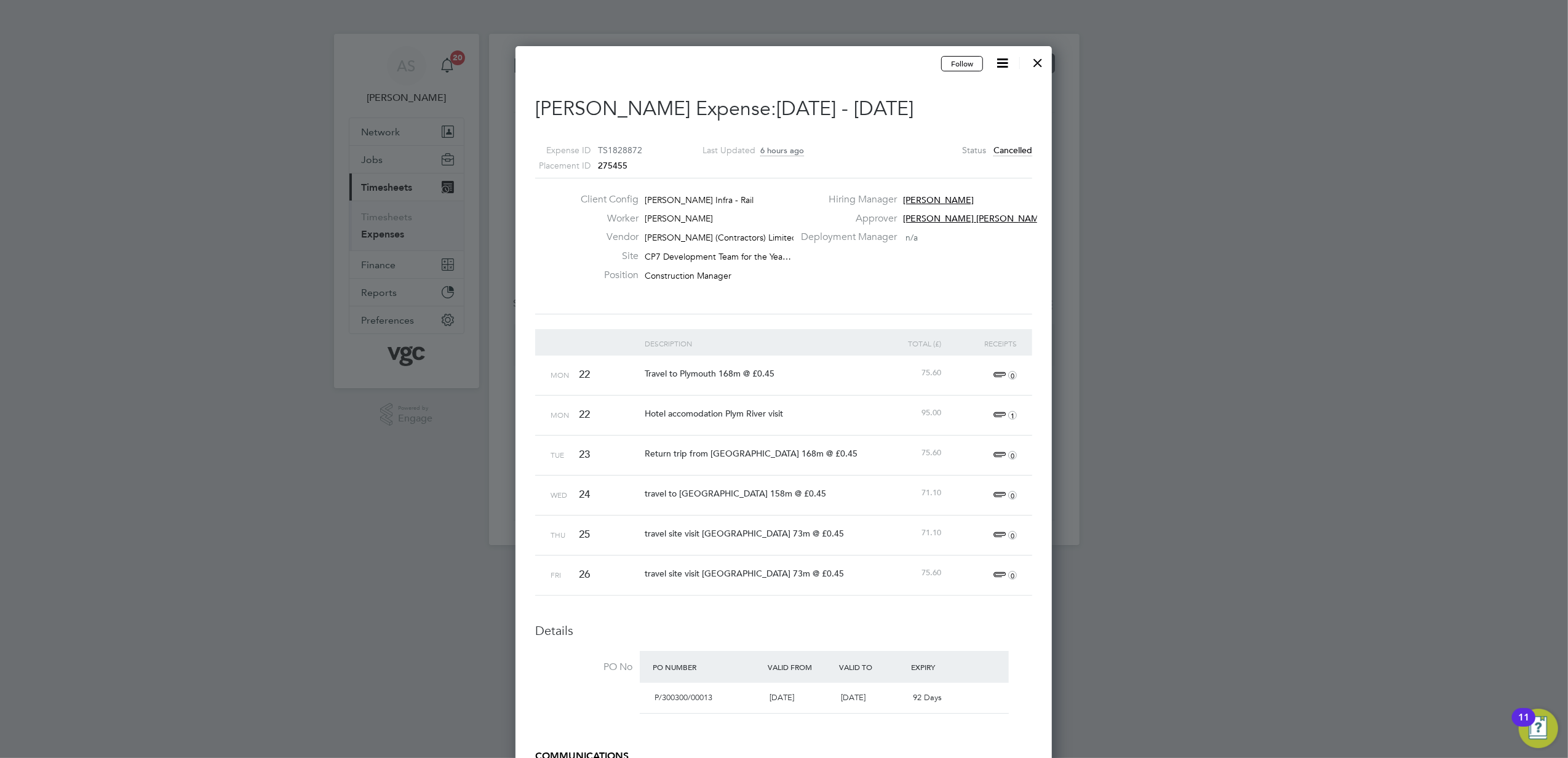
scroll to position [0, 0]
click at [1038, 66] on div at bounding box center [1037, 60] width 22 height 22
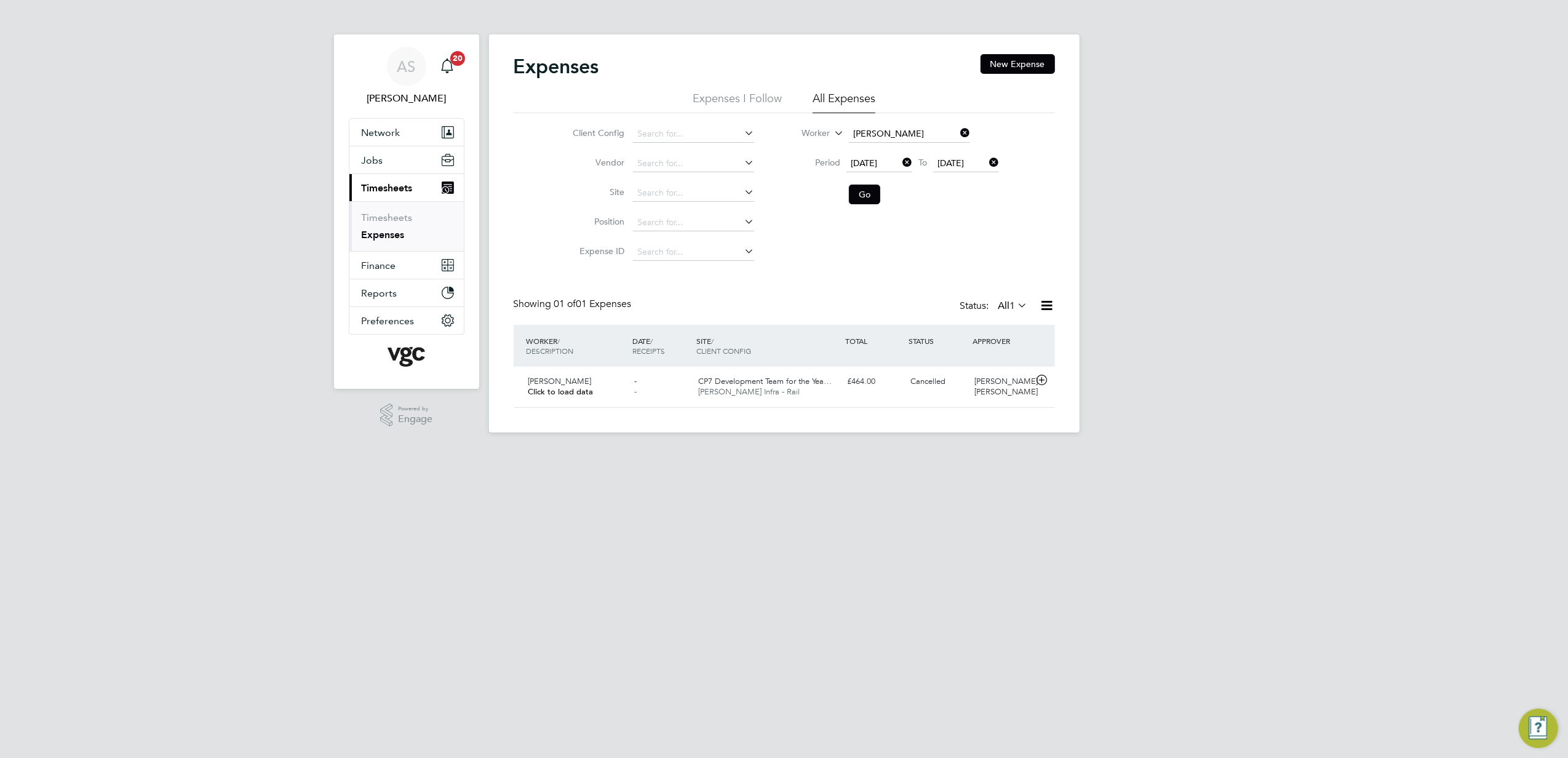
scroll to position [6, 6]
click at [880, 453] on html "AS [PERSON_NAME] Notifications 20 Applications: Network Team Members Businesses…" at bounding box center [784, 226] width 1568 height 453
click at [751, 392] on span "[PERSON_NAME] Infra - Rail" at bounding box center [749, 392] width 102 height 10
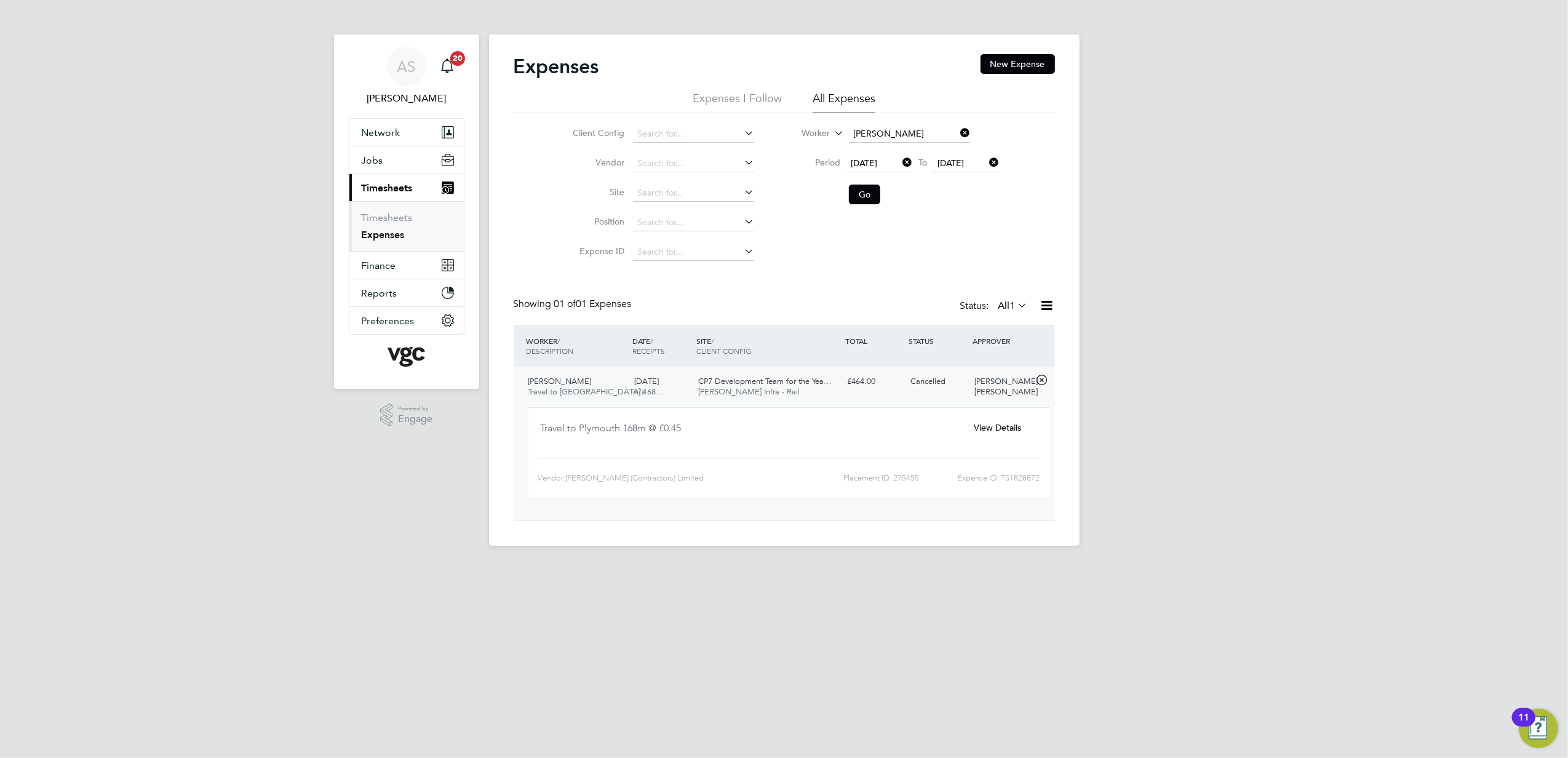
click at [993, 422] on span "View Details" at bounding box center [997, 428] width 48 height 11
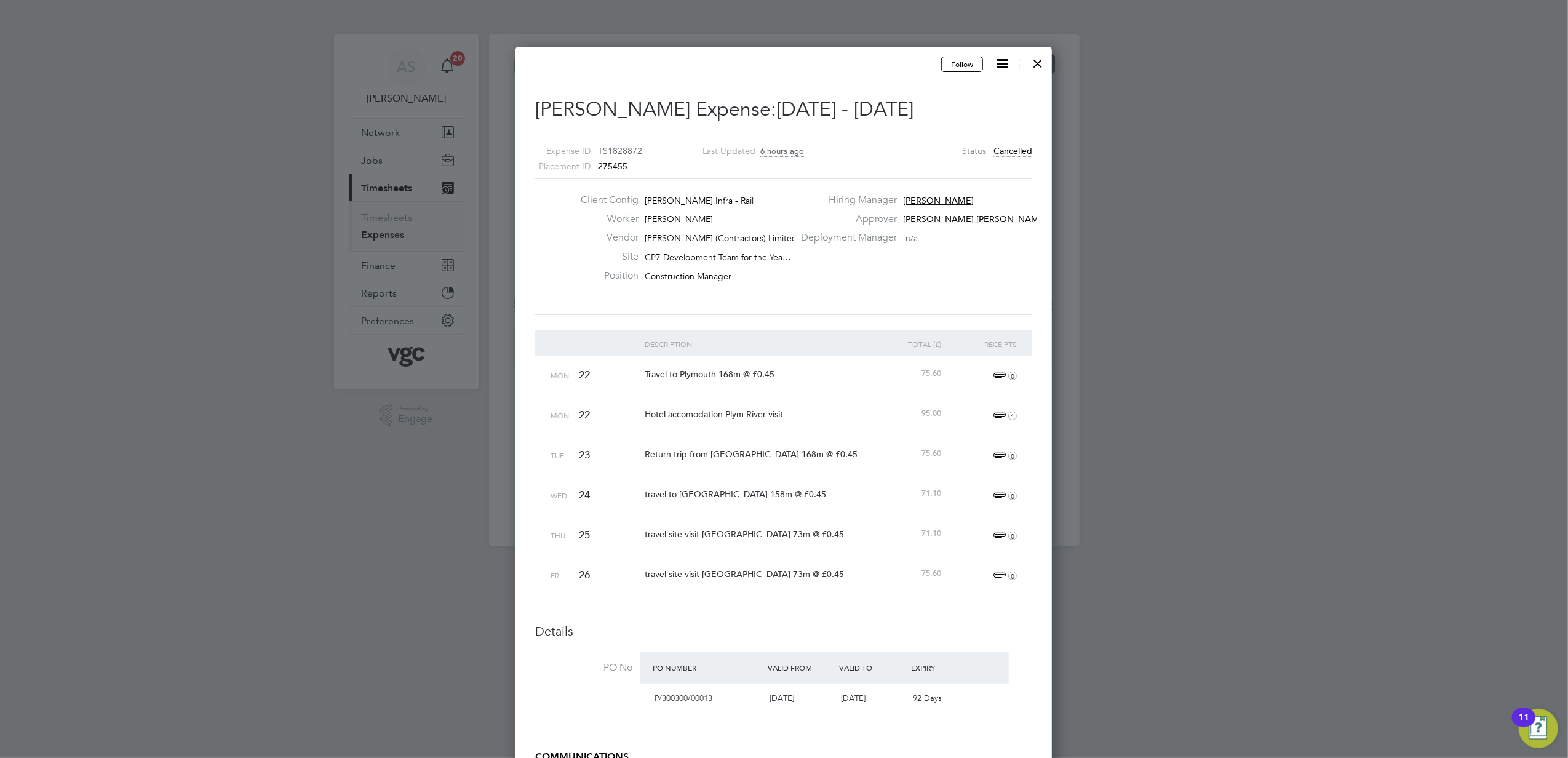
click at [996, 64] on icon at bounding box center [1002, 63] width 16 height 16
click at [998, 248] on div "Deployment Manager n/a" at bounding box center [916, 241] width 243 height 19
drag, startPoint x: 1039, startPoint y: 64, endPoint x: 1141, endPoint y: 113, distance: 113.2
click at [1039, 64] on div at bounding box center [1037, 60] width 22 height 22
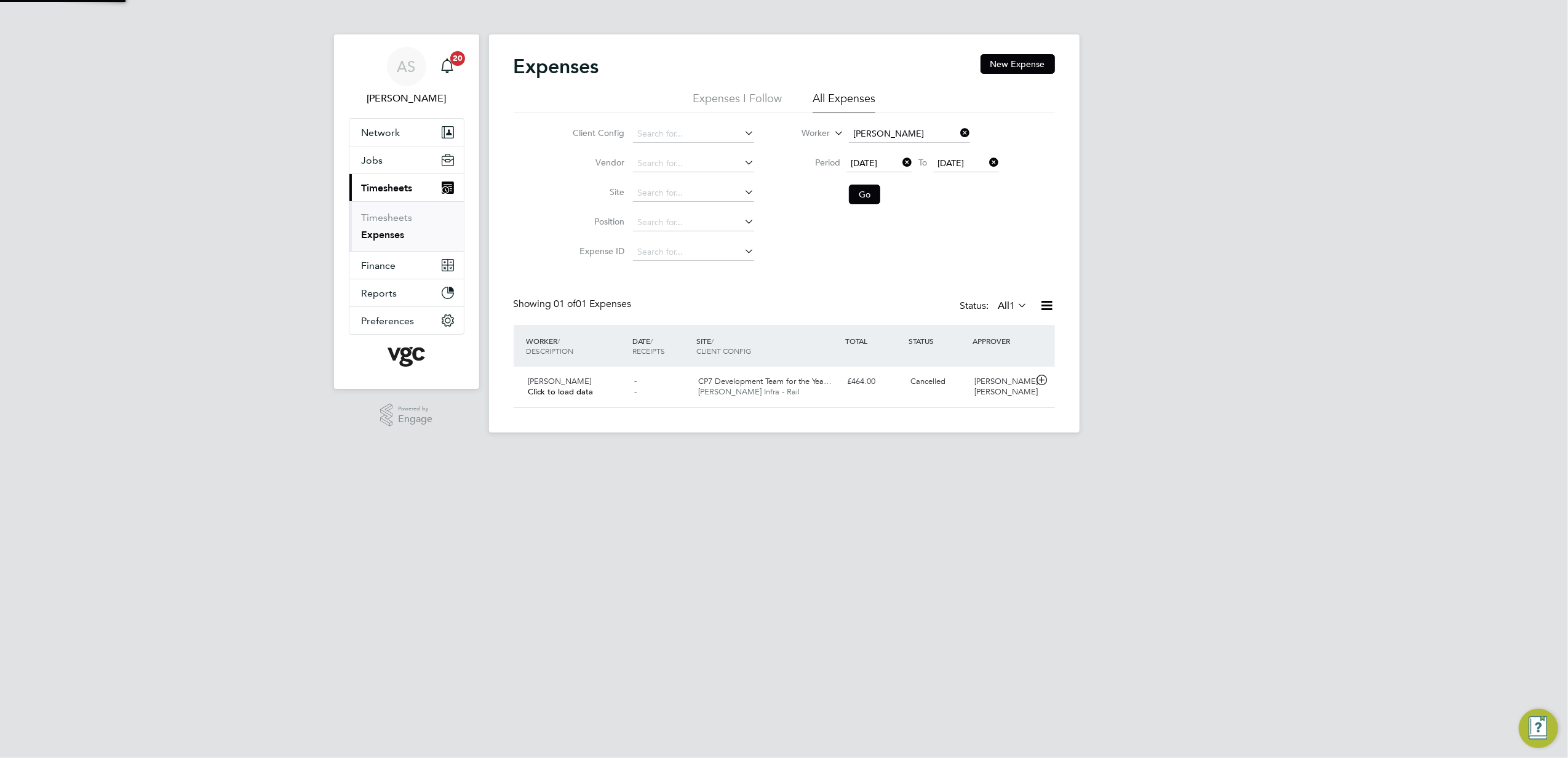
scroll to position [30, 149]
click at [1344, 294] on div "AS [PERSON_NAME] Notifications 20 Applications: Network Team Members Businesses…" at bounding box center [784, 226] width 1568 height 453
click at [887, 453] on html "AS [PERSON_NAME] Notifications 20 Applications: Network Team Members Businesses…" at bounding box center [784, 226] width 1568 height 453
